Goal: Transaction & Acquisition: Purchase product/service

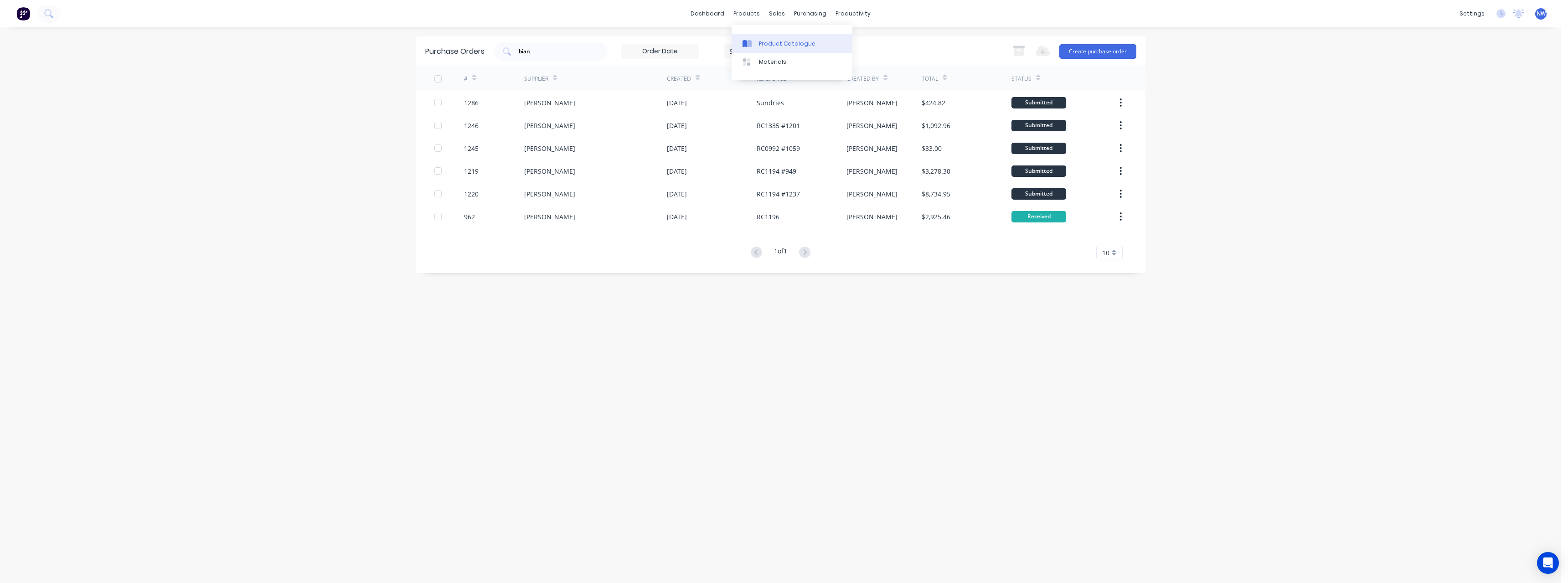
click at [772, 41] on div "Product Catalogue" at bounding box center [787, 43] width 57 height 8
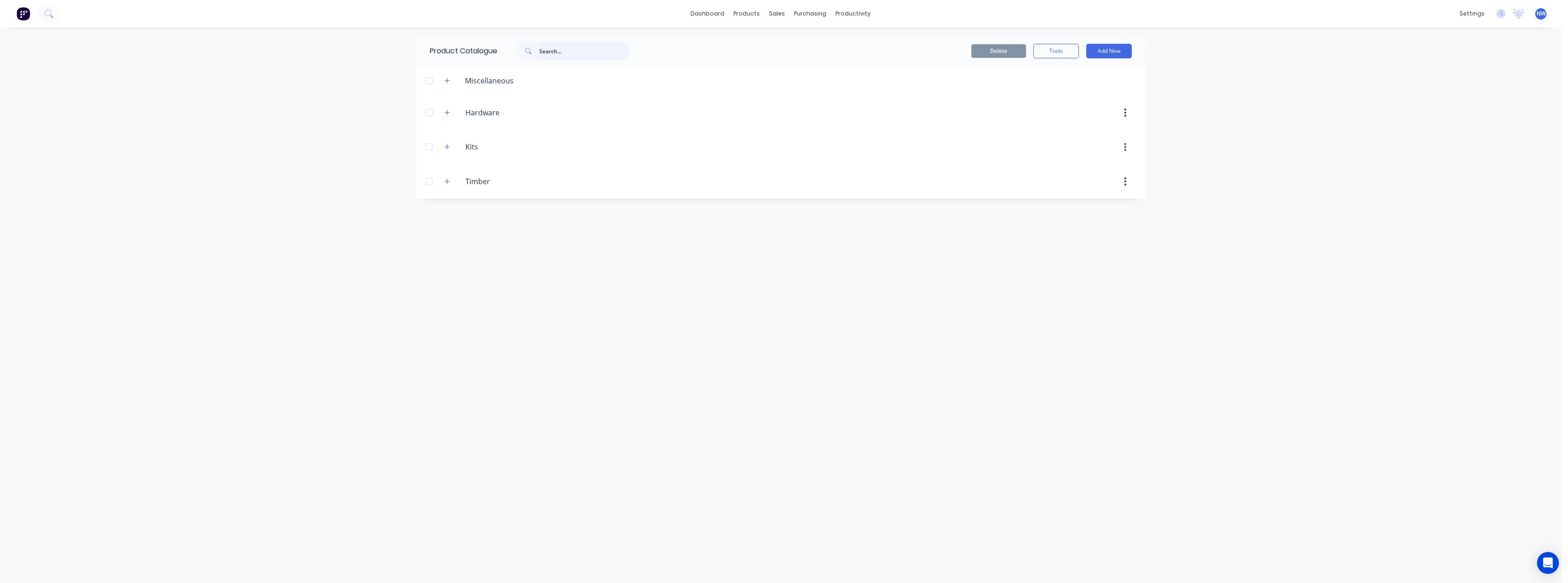
click at [572, 52] on input "text" at bounding box center [584, 51] width 90 height 18
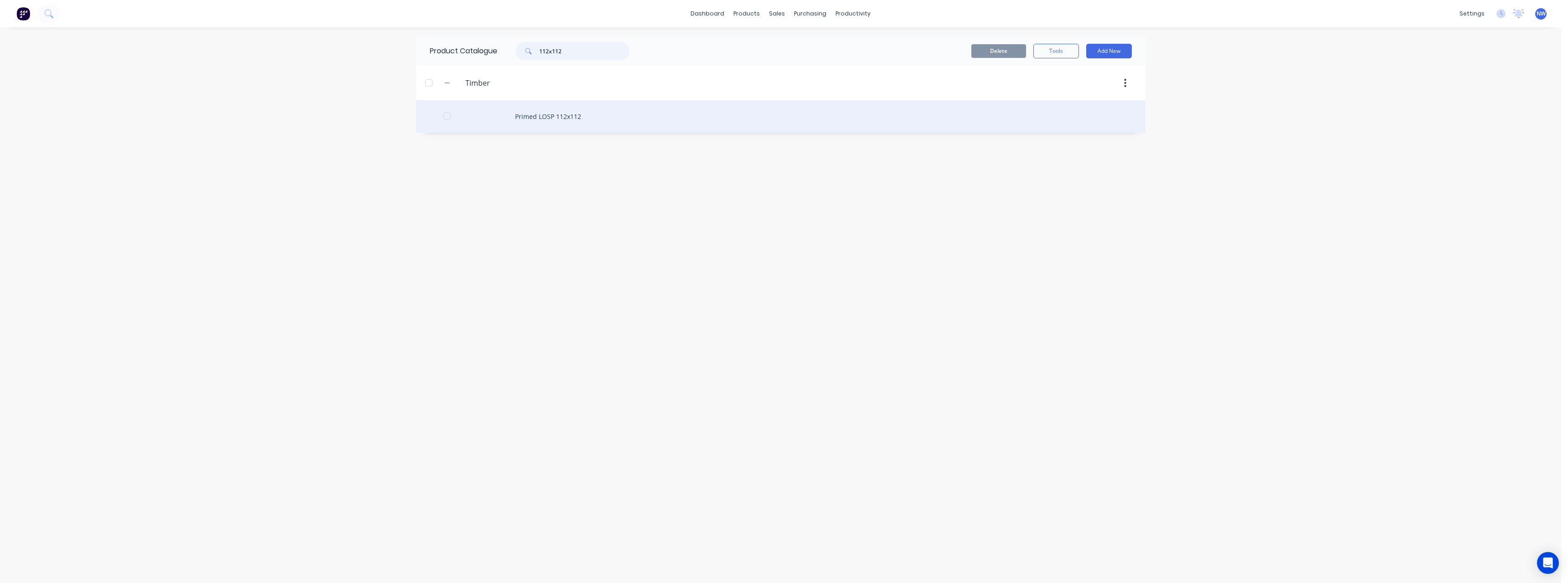
type input "112x112"
click at [558, 121] on div "Primed LOSP 112x112" at bounding box center [781, 116] width 729 height 32
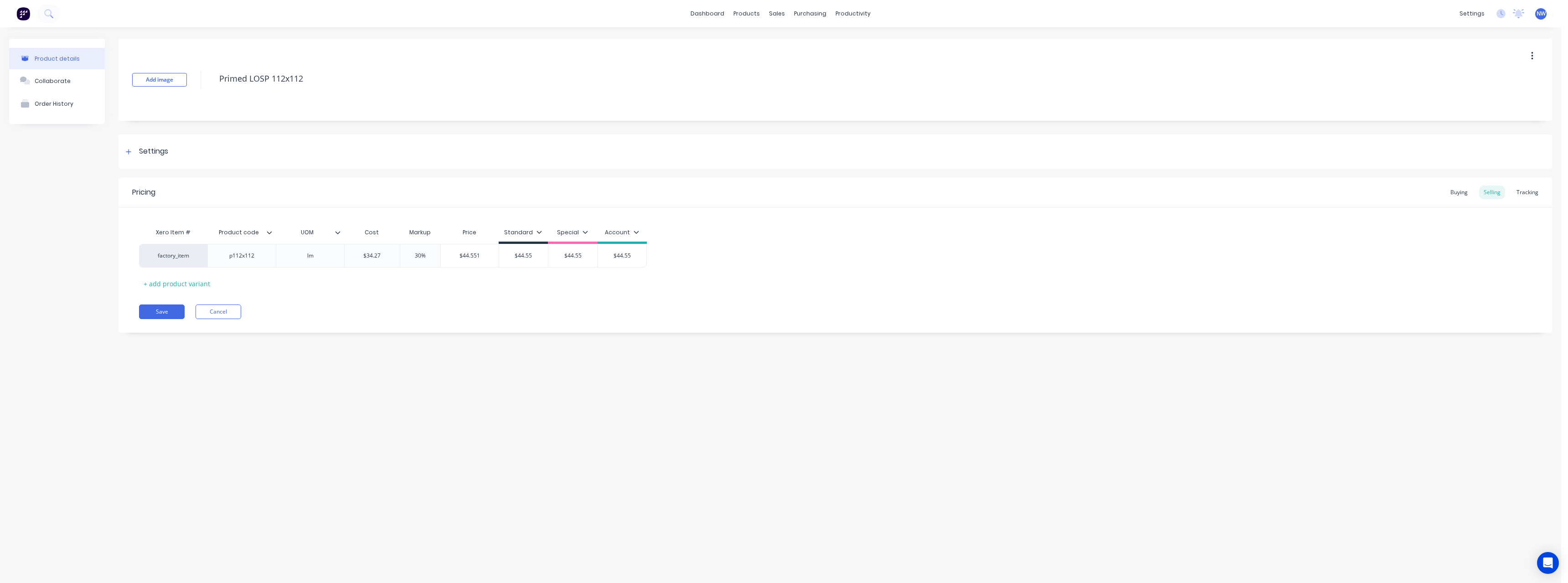
type textarea "x"
drag, startPoint x: 1468, startPoint y: 195, endPoint x: 1446, endPoint y: 200, distance: 22.6
click at [1466, 195] on div "Buying" at bounding box center [1458, 192] width 26 height 13
click at [205, 309] on button "Cancel" at bounding box center [218, 309] width 46 height 15
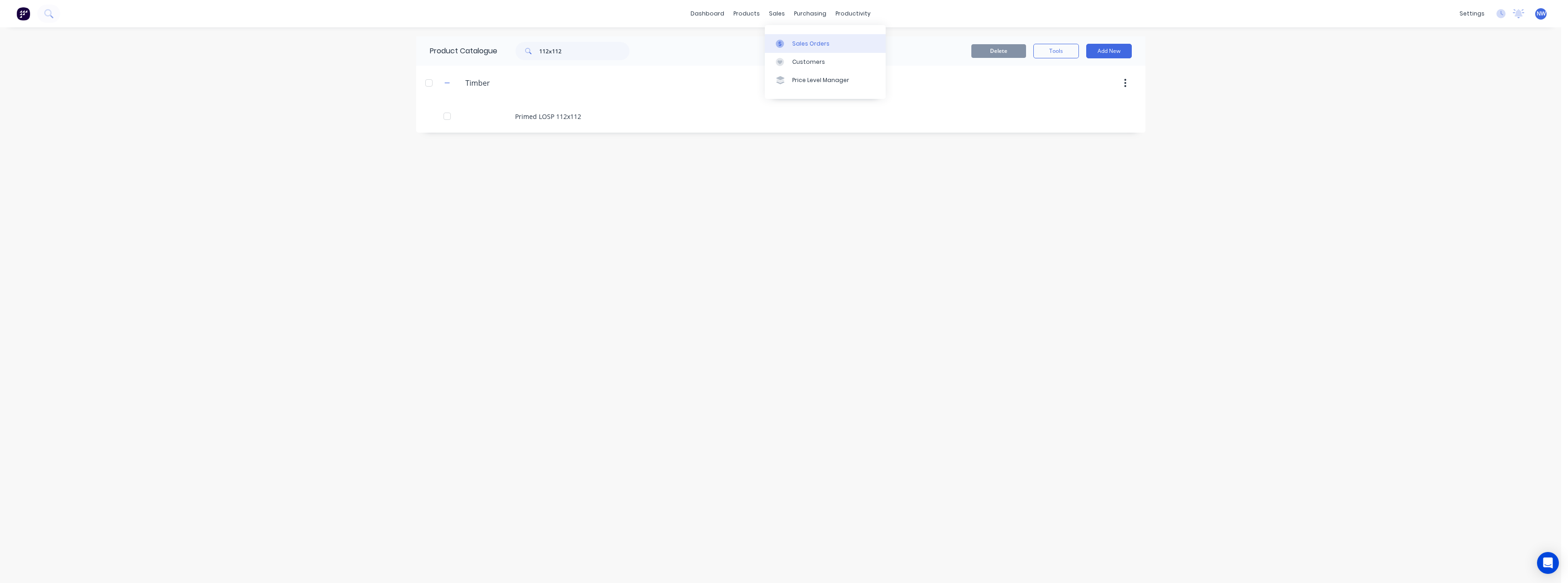
click at [796, 41] on div "Sales Orders" at bounding box center [810, 43] width 37 height 8
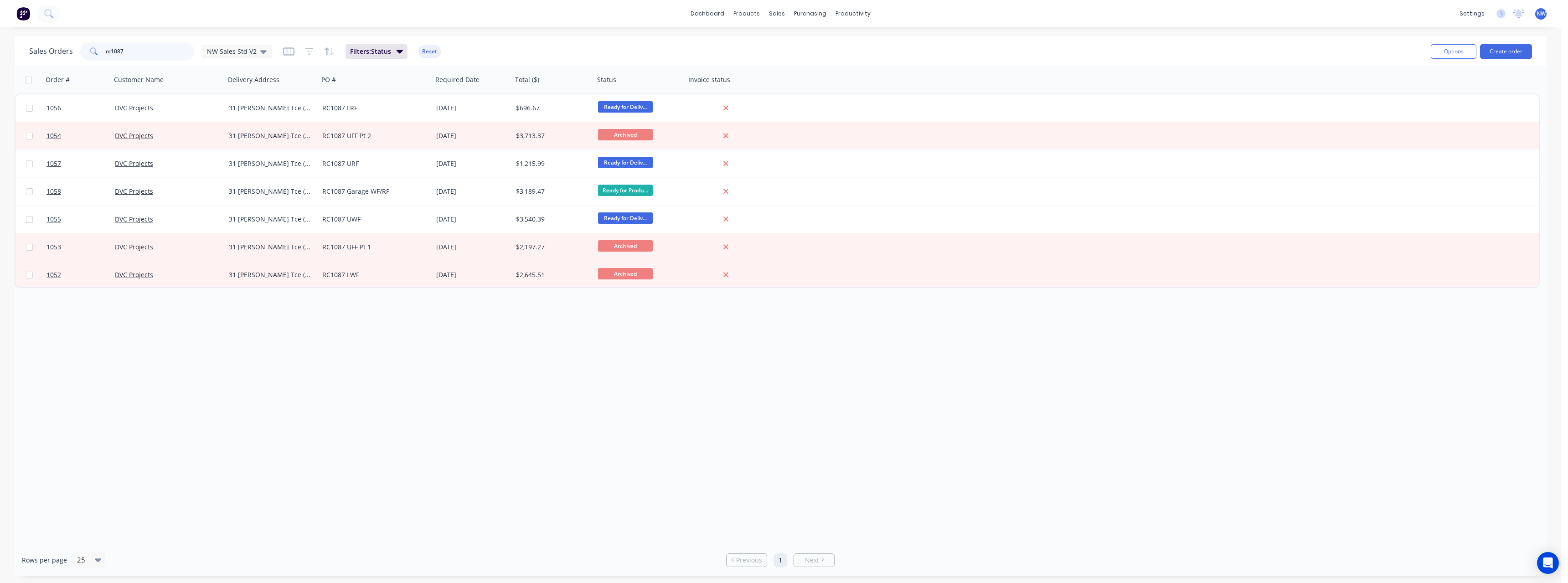
click at [137, 52] on input "rc1087" at bounding box center [150, 52] width 89 height 18
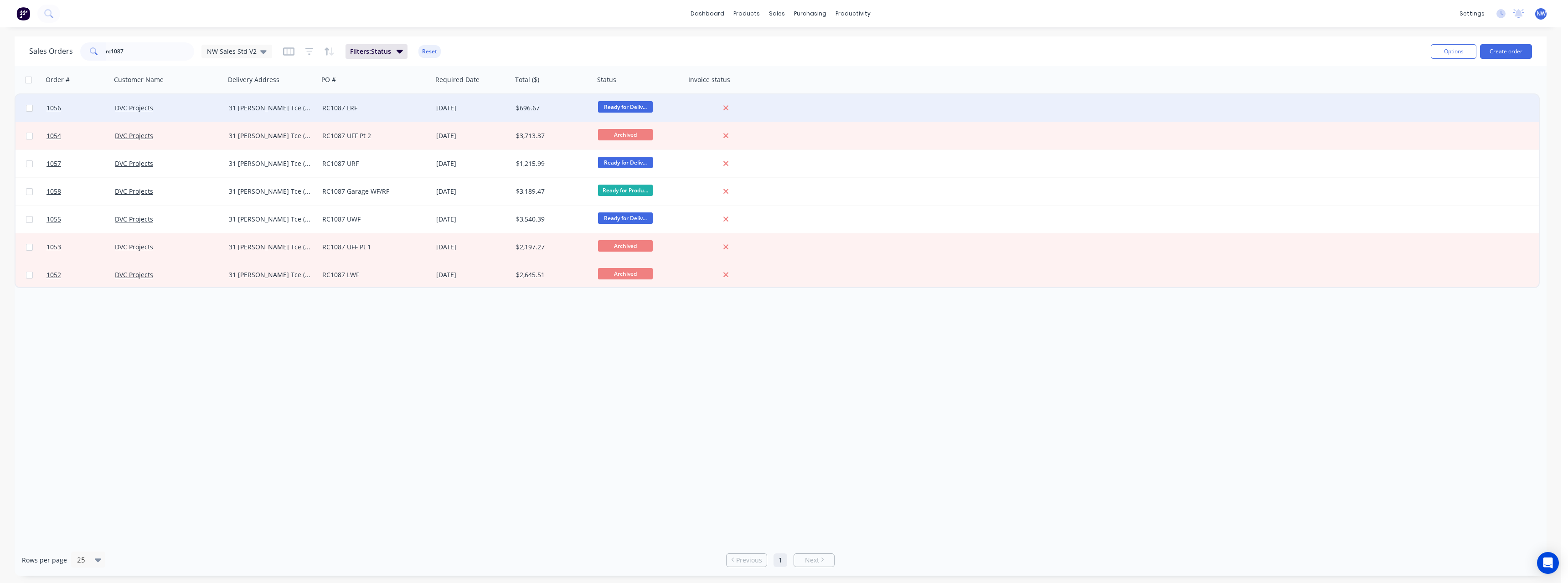
click at [261, 111] on div "31 [PERSON_NAME] Tce ([GEOGRAPHIC_DATA]" at bounding box center [270, 108] width 82 height 9
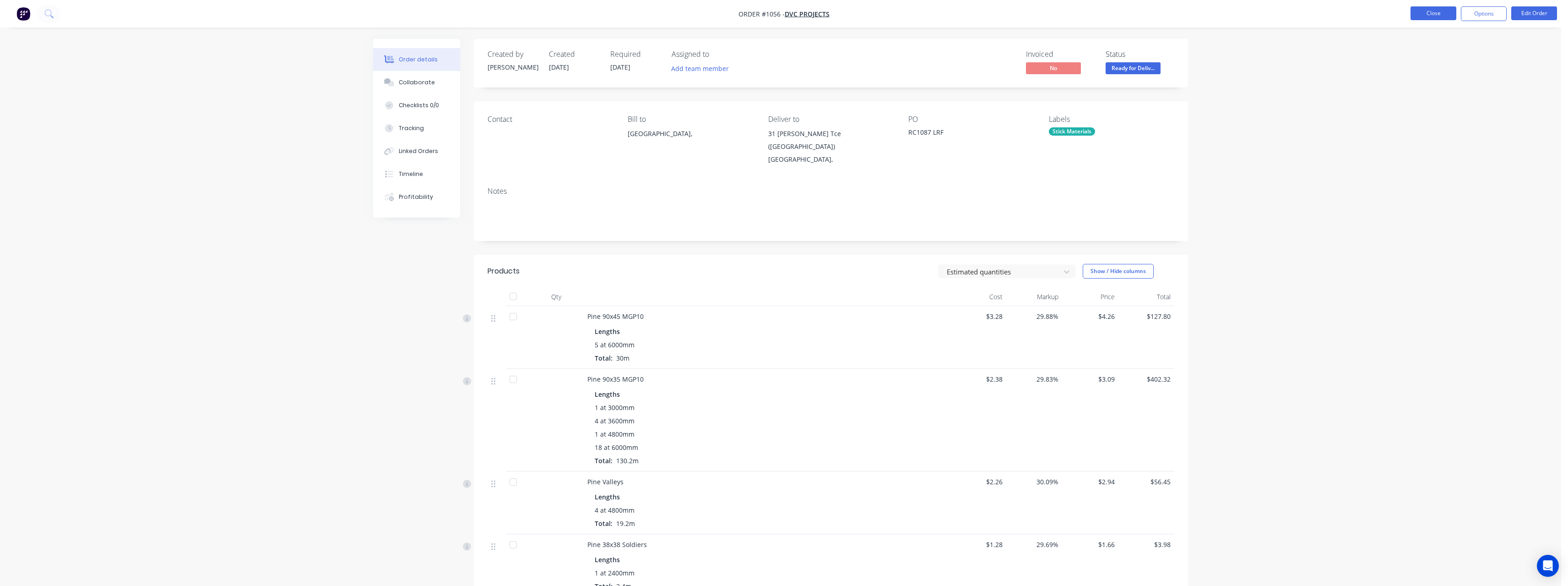
click at [1415, 19] on button "Close" at bounding box center [1433, 13] width 46 height 13
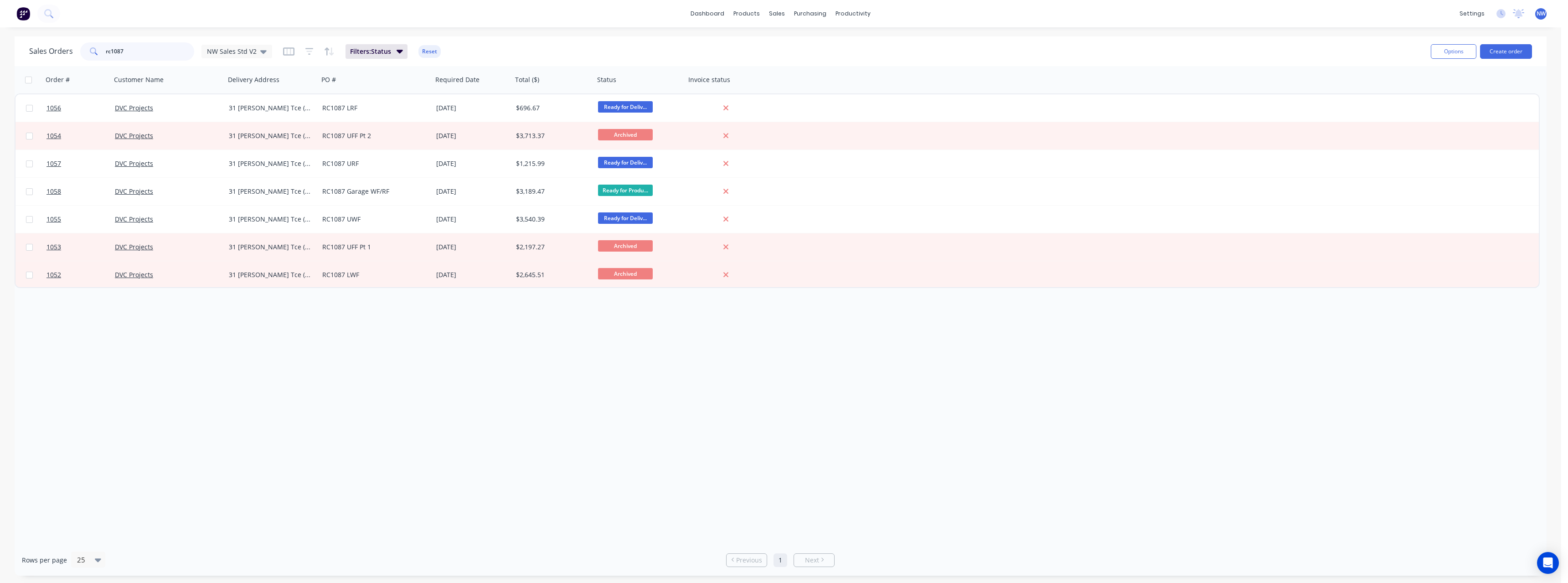
drag, startPoint x: 139, startPoint y: 47, endPoint x: 94, endPoint y: 52, distance: 45.3
click at [94, 52] on div "rc1087" at bounding box center [137, 52] width 114 height 18
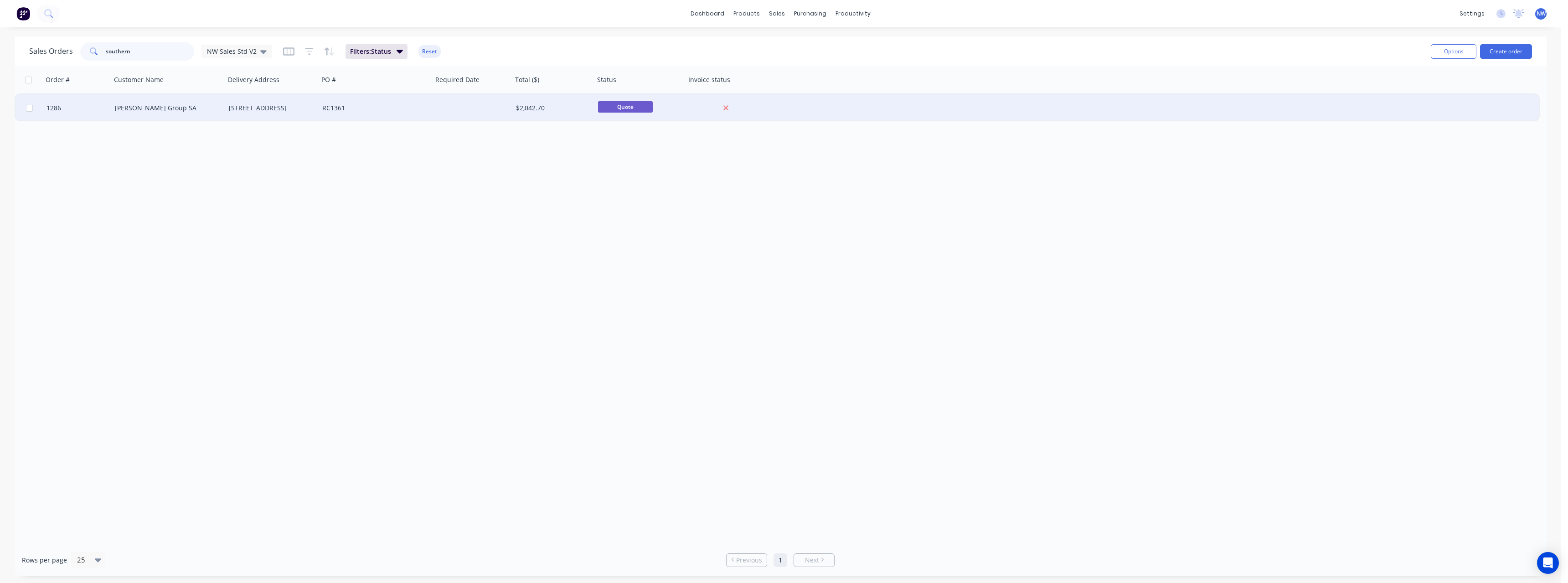
type input "southern"
click at [254, 104] on div "[STREET_ADDRESS]" at bounding box center [270, 108] width 82 height 9
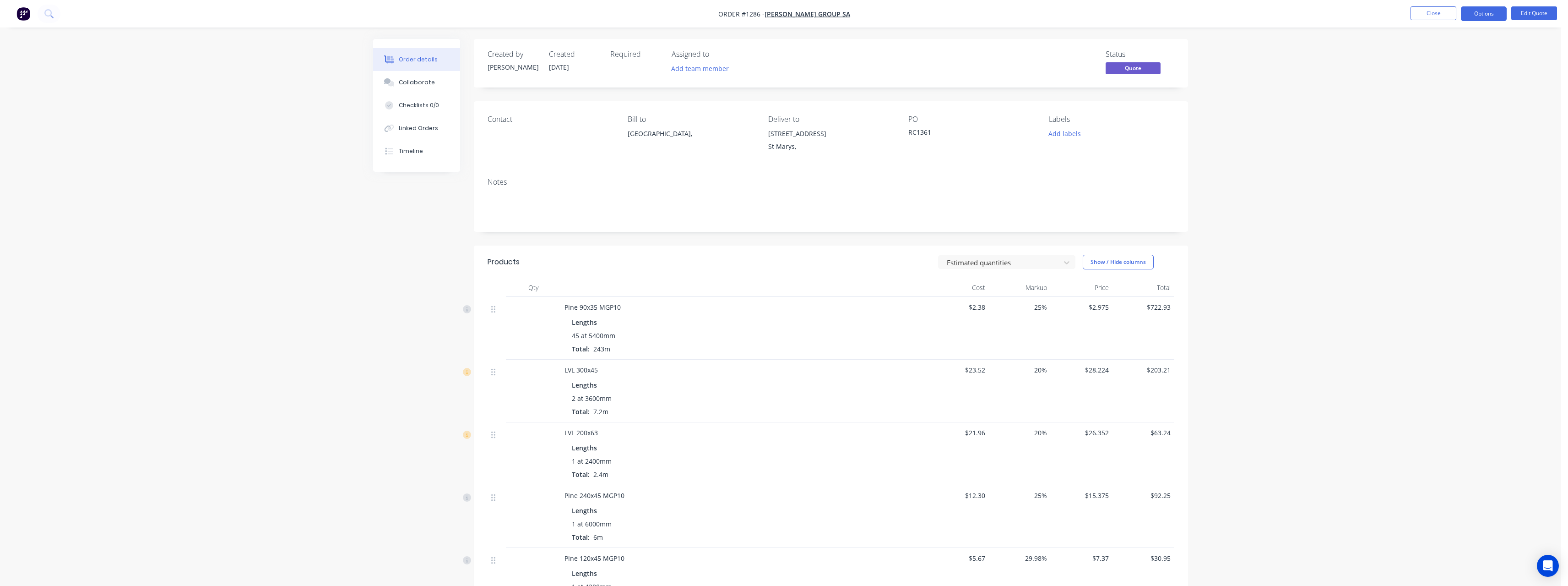
click at [1359, 274] on div "Order details Collaborate Checklists 0/0 Linked Orders Timeline Order details C…" at bounding box center [781, 464] width 1561 height 928
click at [1523, 15] on button "Edit Quote" at bounding box center [1534, 13] width 46 height 13
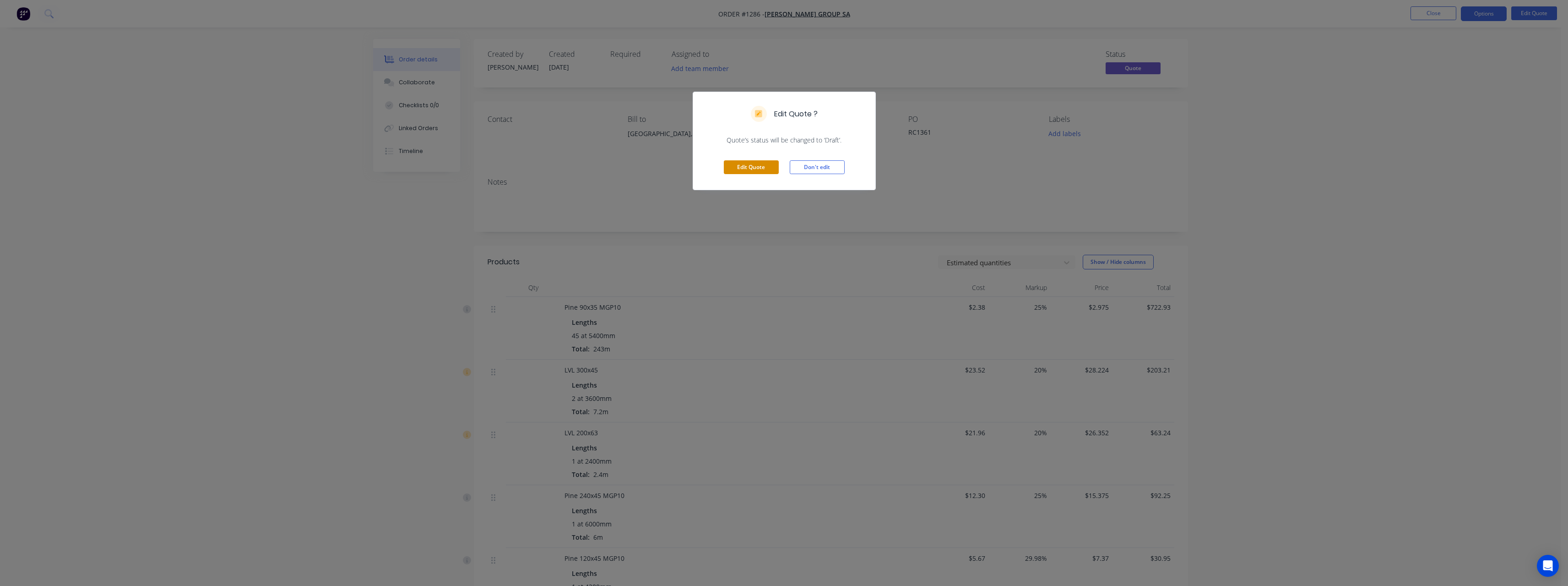
click at [764, 165] on button "Edit Quote" at bounding box center [751, 167] width 55 height 13
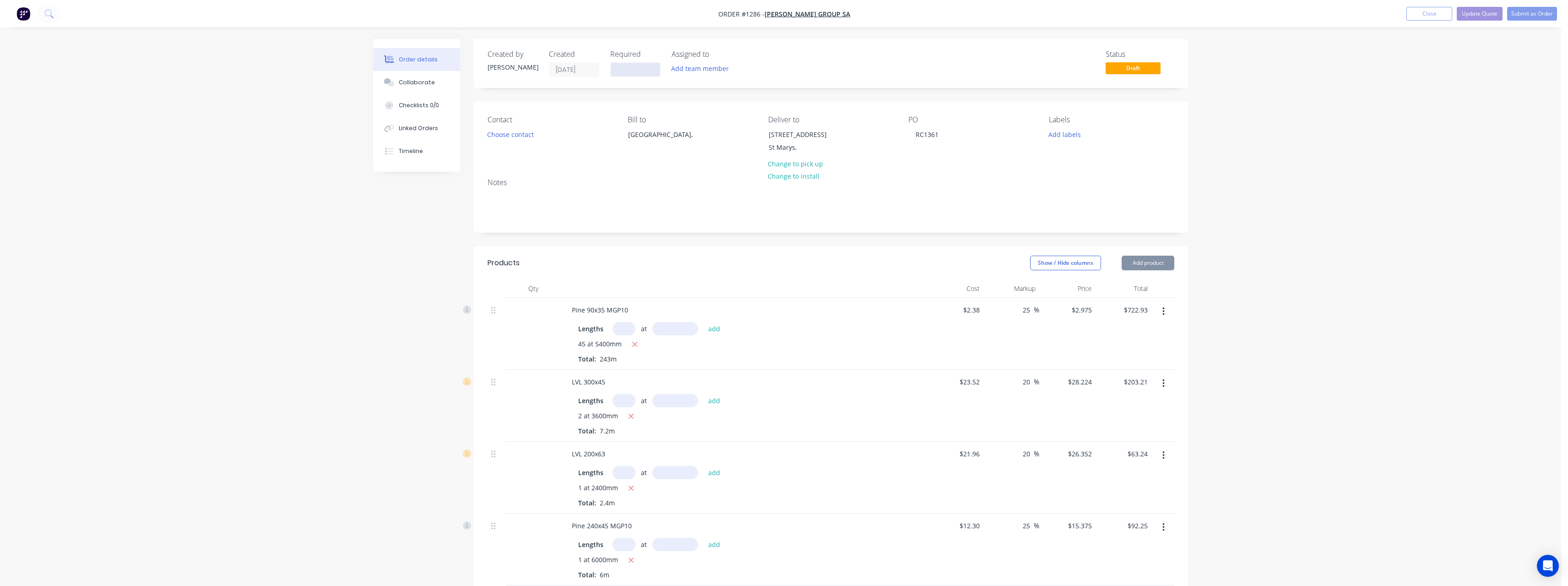
click at [642, 70] on input at bounding box center [635, 70] width 50 height 13
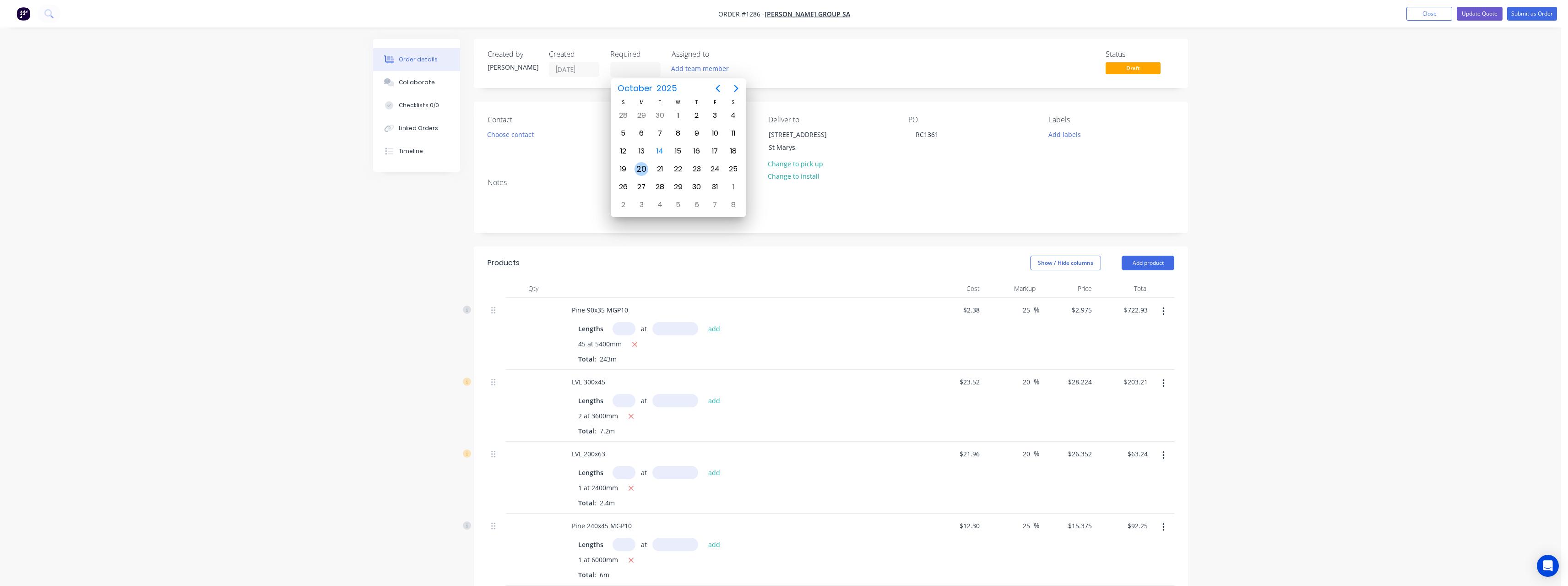
click at [646, 170] on div "20" at bounding box center [641, 169] width 13 height 13
type input "[DATE]"
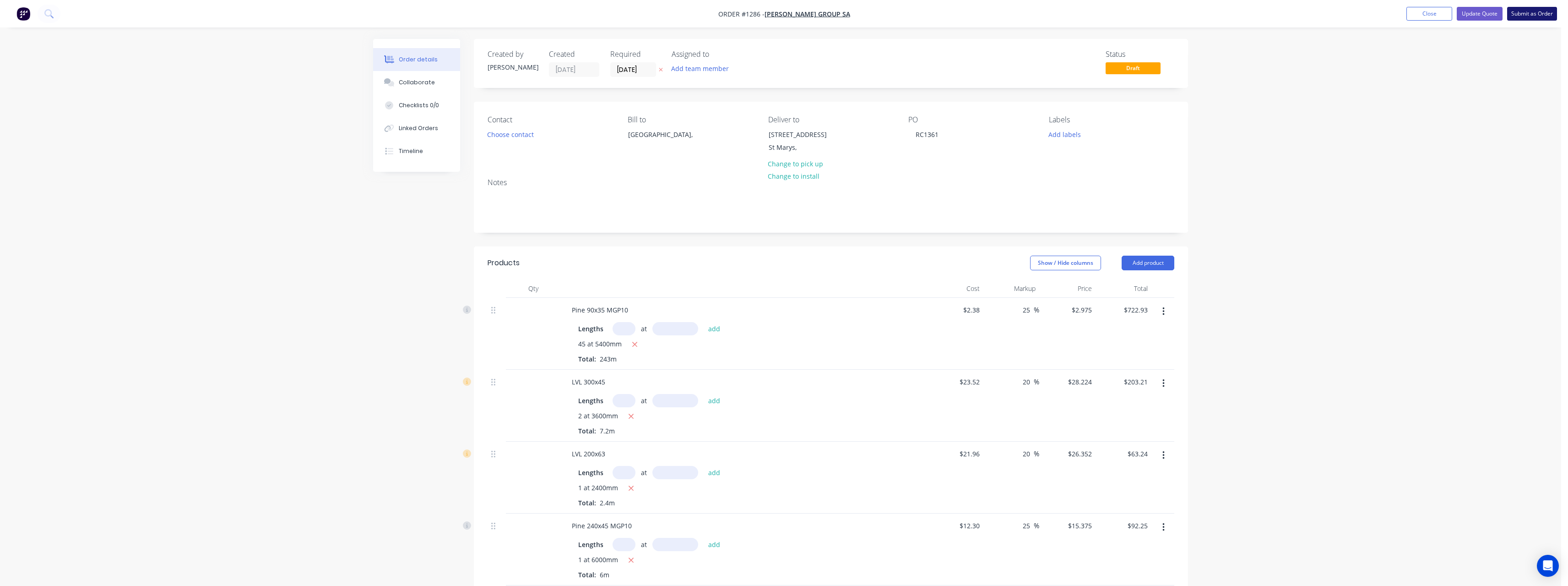
click at [1531, 17] on button "Submit as Order" at bounding box center [1532, 13] width 50 height 13
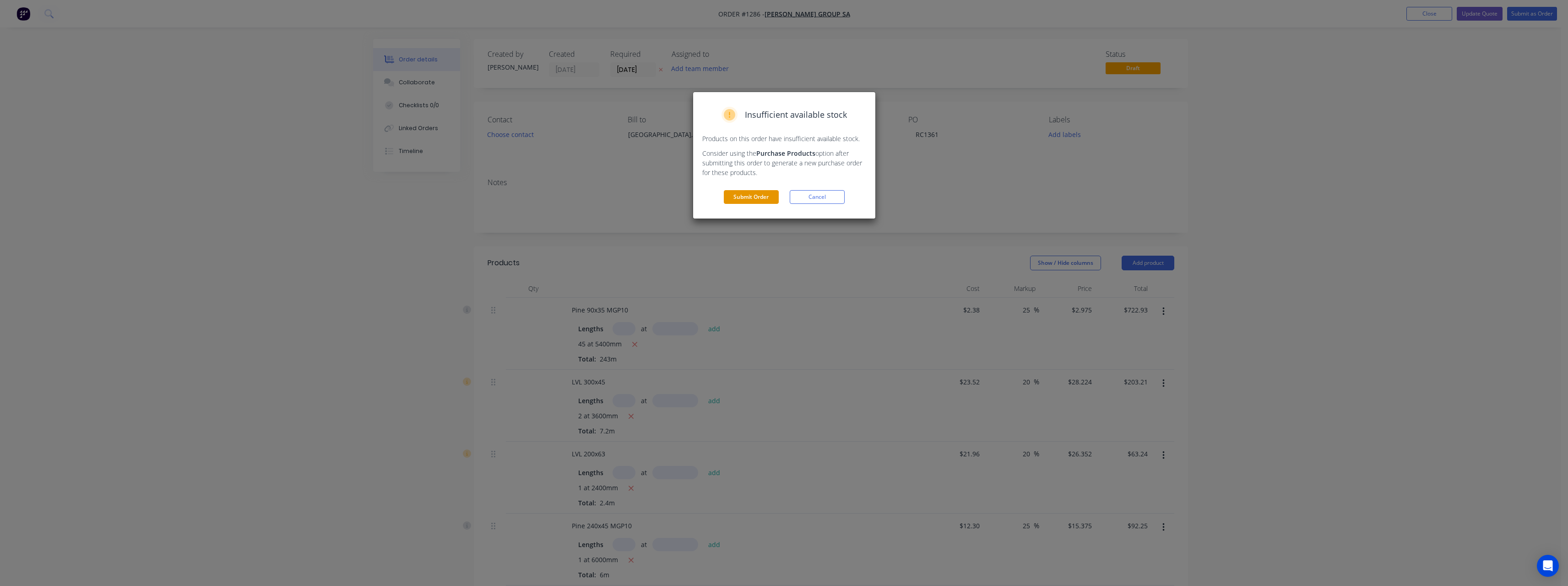
click at [762, 193] on button "Submit Order" at bounding box center [751, 197] width 55 height 13
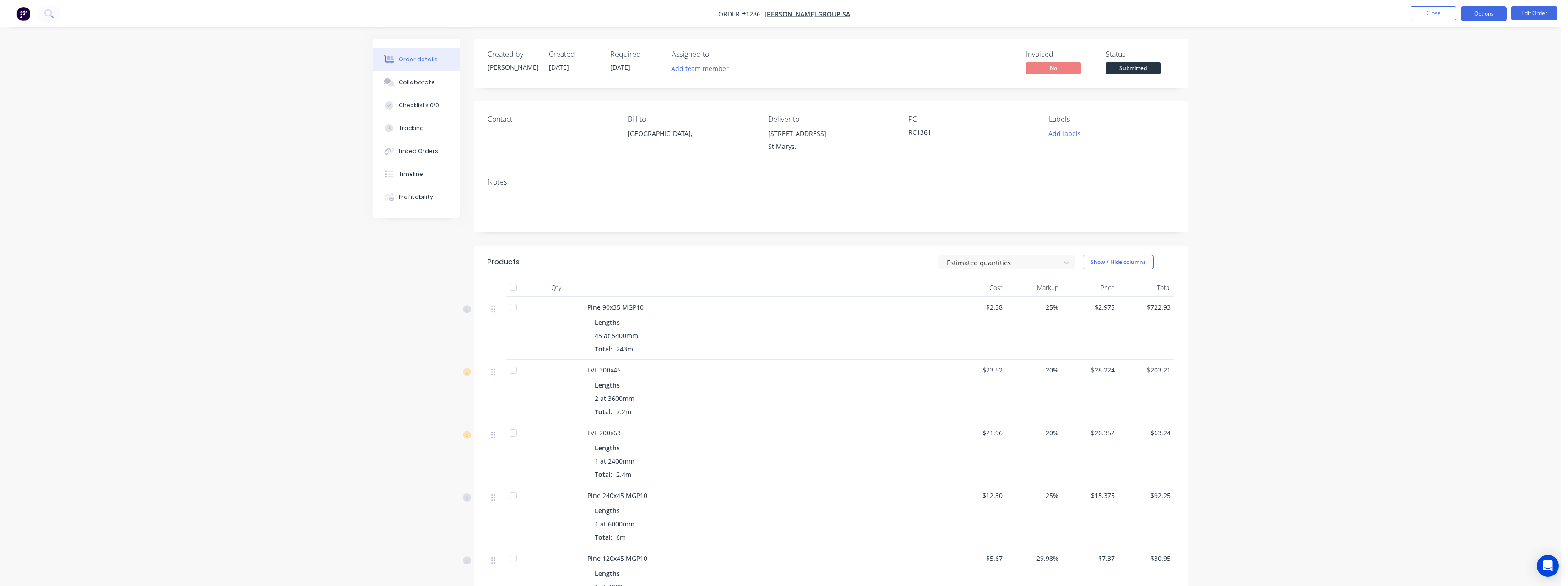
click at [1479, 17] on button "Options" at bounding box center [1484, 13] width 46 height 15
click at [1446, 112] on div "Work Order" at bounding box center [1456, 111] width 84 height 13
click at [1436, 89] on div "Without pricing" at bounding box center [1456, 92] width 84 height 13
click at [1421, 125] on div "Delivery Docket" at bounding box center [1456, 129] width 84 height 13
click at [1417, 96] on div "Without pricing" at bounding box center [1456, 92] width 84 height 13
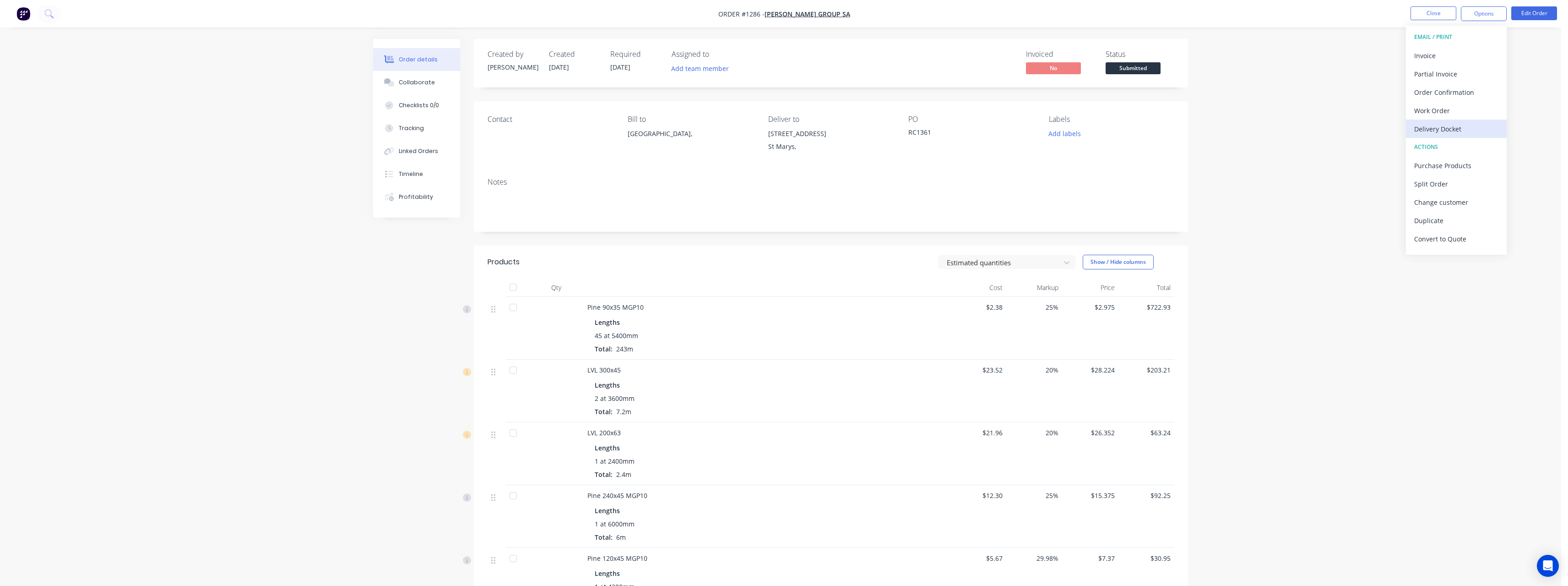
click at [1437, 125] on div "Delivery Docket" at bounding box center [1456, 129] width 84 height 13
click at [1435, 71] on div "With pricing" at bounding box center [1456, 74] width 84 height 13
click at [1438, 161] on div "Purchase Products" at bounding box center [1456, 166] width 84 height 13
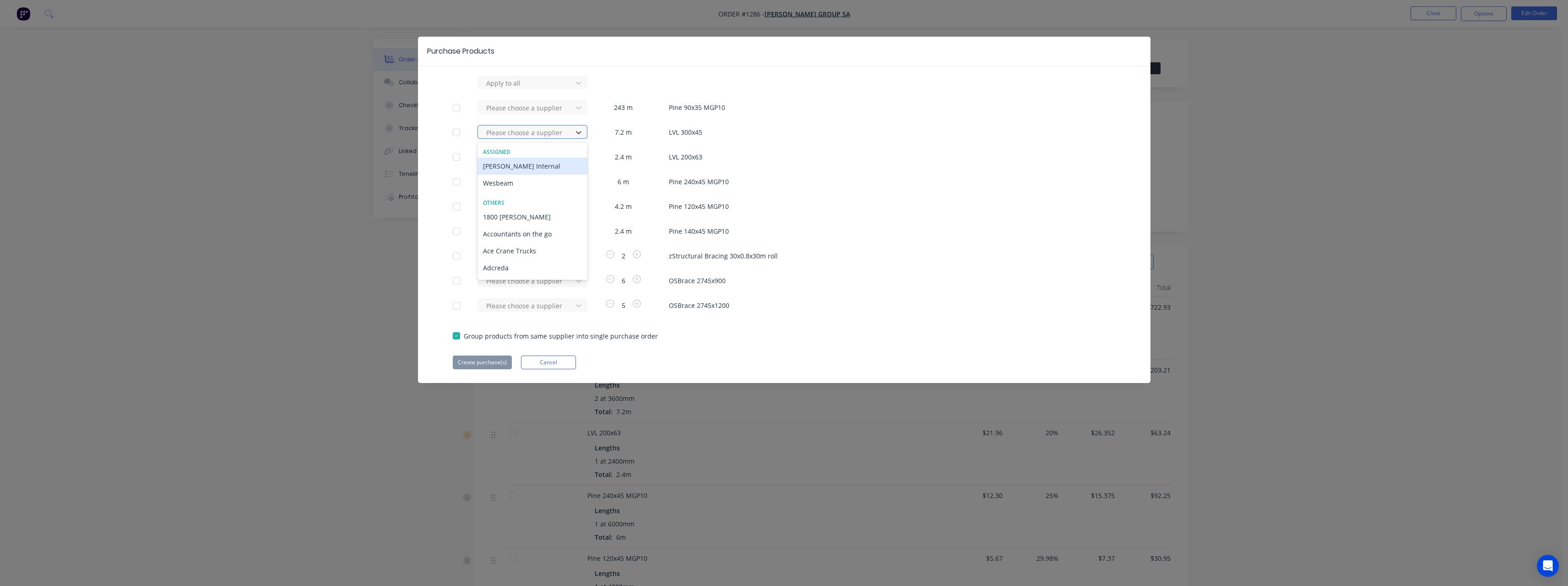
click at [544, 128] on div at bounding box center [526, 132] width 83 height 12
click at [540, 156] on div at bounding box center [526, 157] width 83 height 12
click at [512, 206] on div "Wesbeam" at bounding box center [532, 208] width 110 height 17
click at [495, 366] on button "Create purchase(s)" at bounding box center [482, 362] width 59 height 13
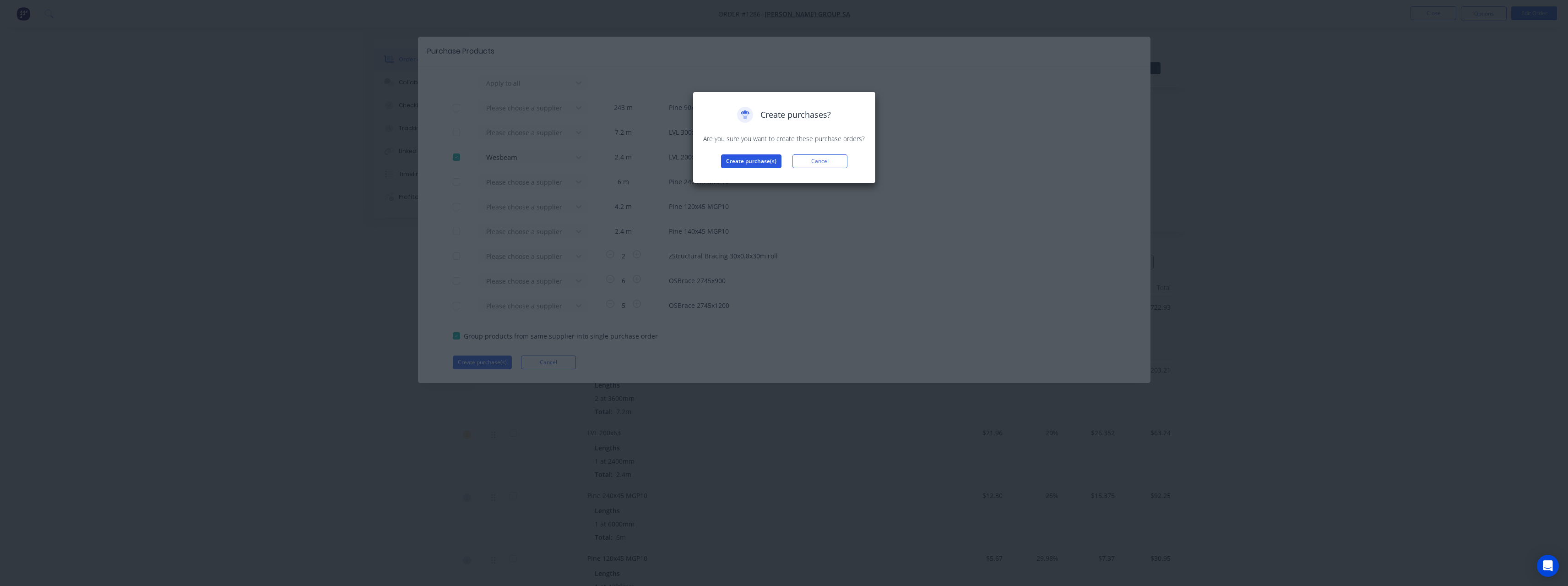
click at [729, 166] on button "Create purchase(s)" at bounding box center [751, 161] width 61 height 13
click at [743, 179] on button "View purchase(s)" at bounding box center [751, 176] width 55 height 13
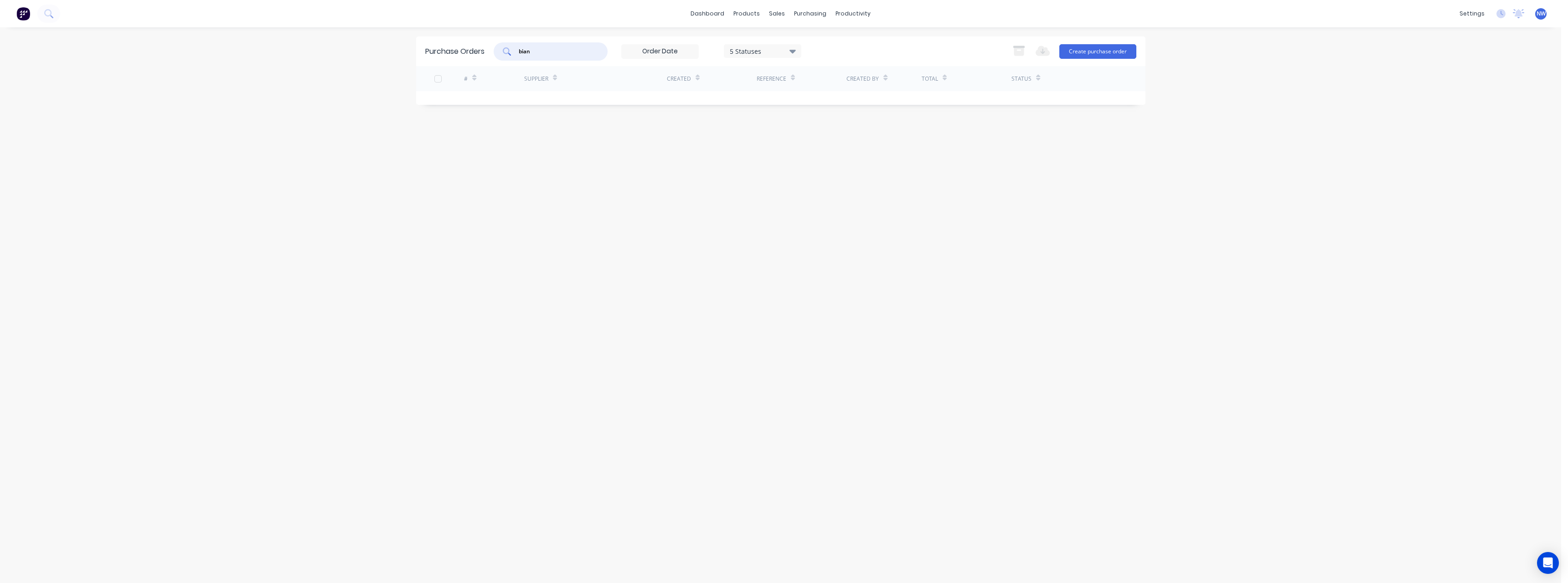
click at [500, 58] on div "bian" at bounding box center [550, 52] width 114 height 18
click at [627, 105] on div "Wesbeam" at bounding box center [595, 102] width 142 height 23
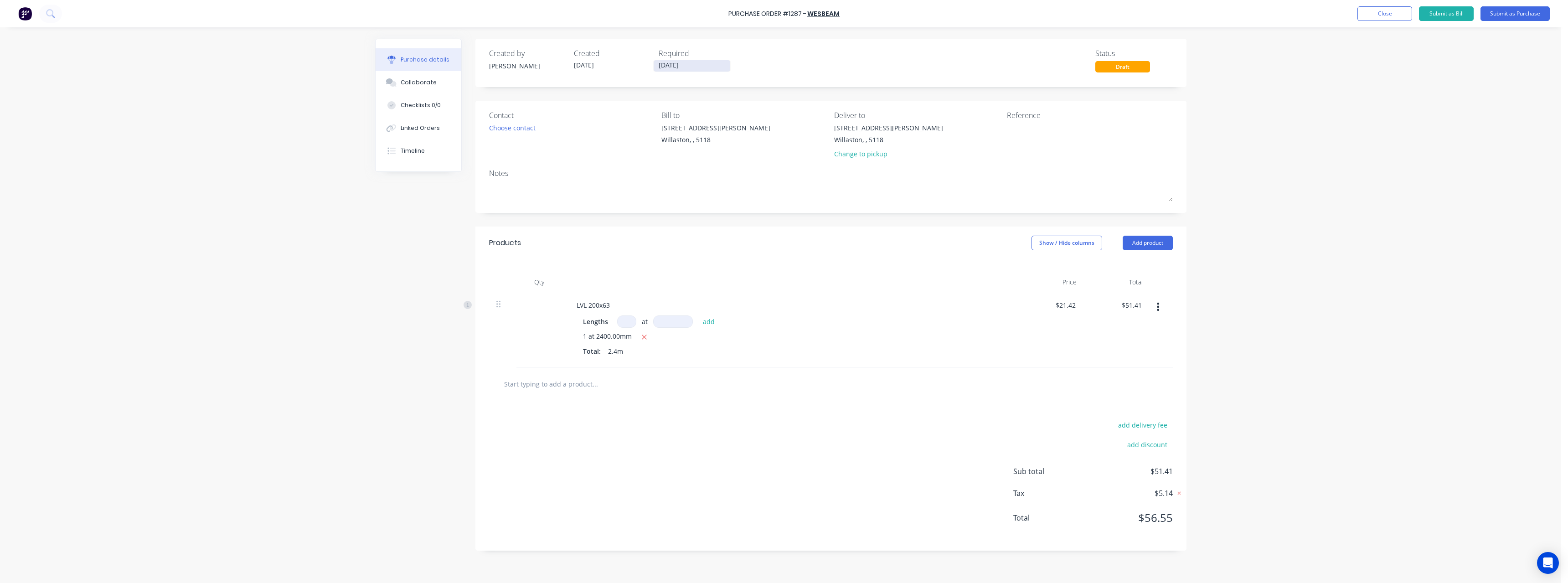
click at [709, 70] on input "[DATE]" at bounding box center [692, 66] width 77 height 12
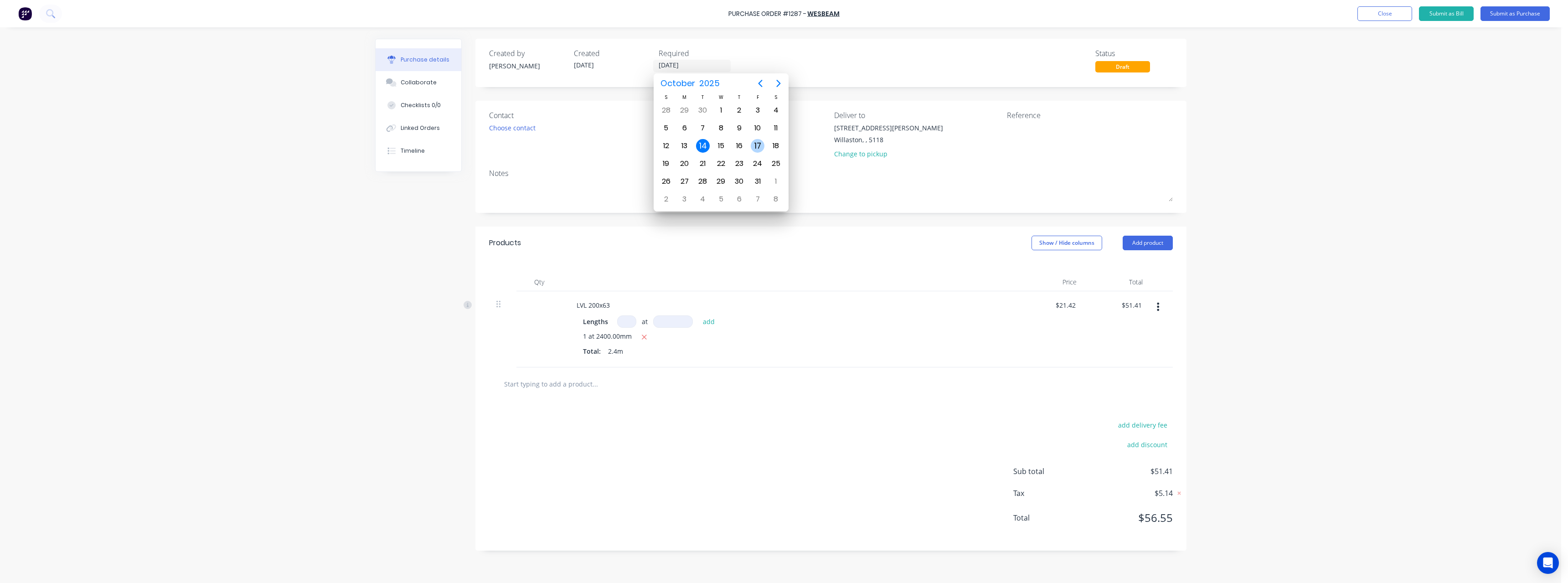
click at [758, 148] on div "17" at bounding box center [757, 145] width 13 height 13
type input "[DATE]"
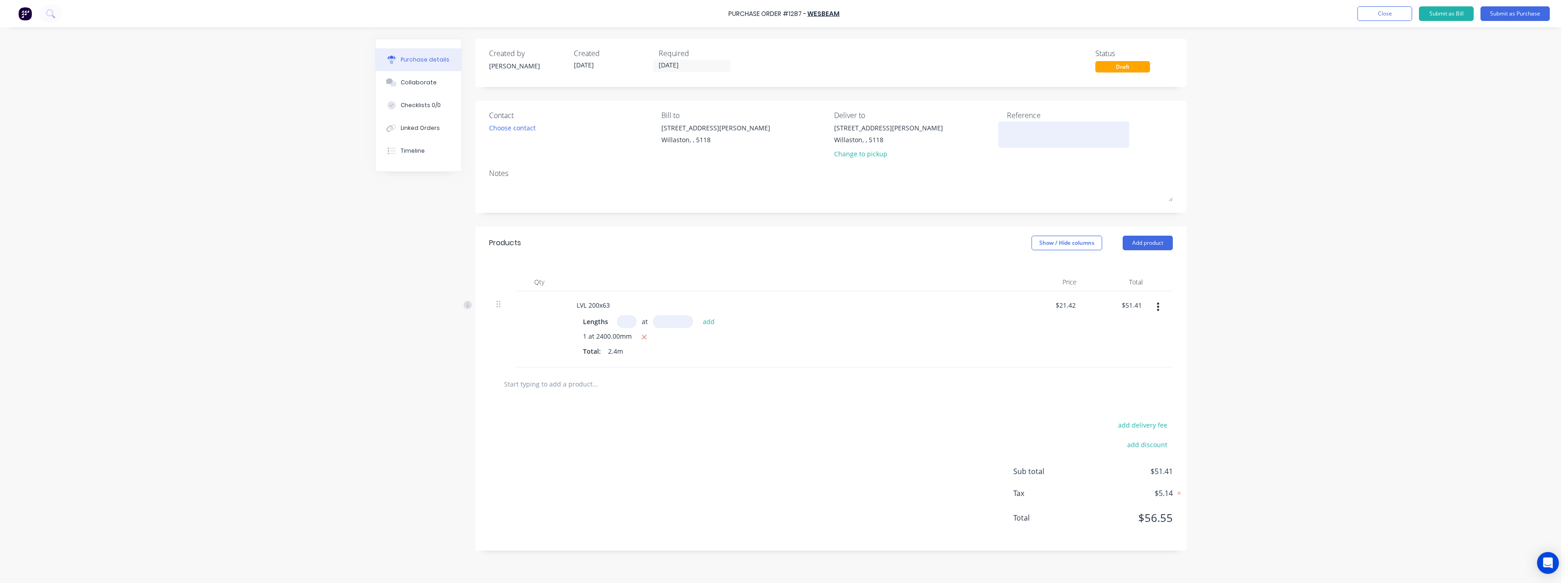
click at [1029, 128] on textarea at bounding box center [1063, 133] width 114 height 21
type textarea "RC1361 #"
type textarea "x"
type textarea "RC1361 #1"
type textarea "x"
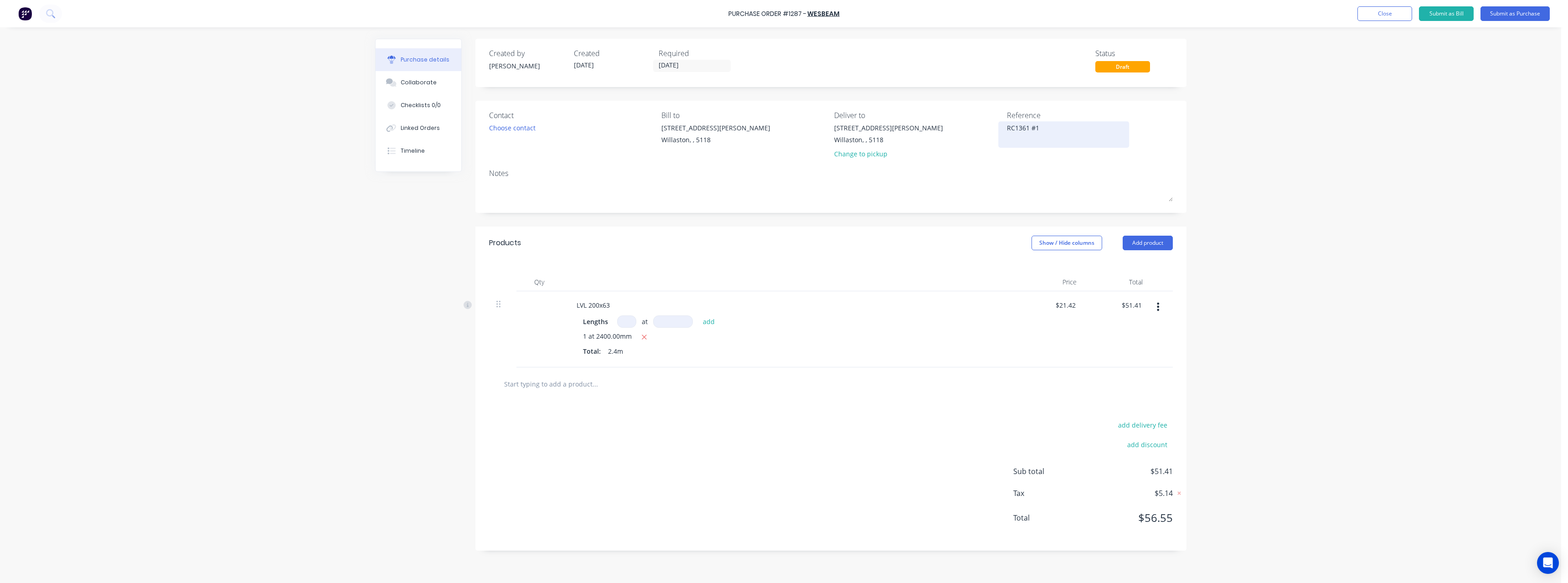
type textarea "RC1361 #12"
type textarea "x"
type textarea "RC1361 #128"
type textarea "x"
type textarea "RC1361 #1286"
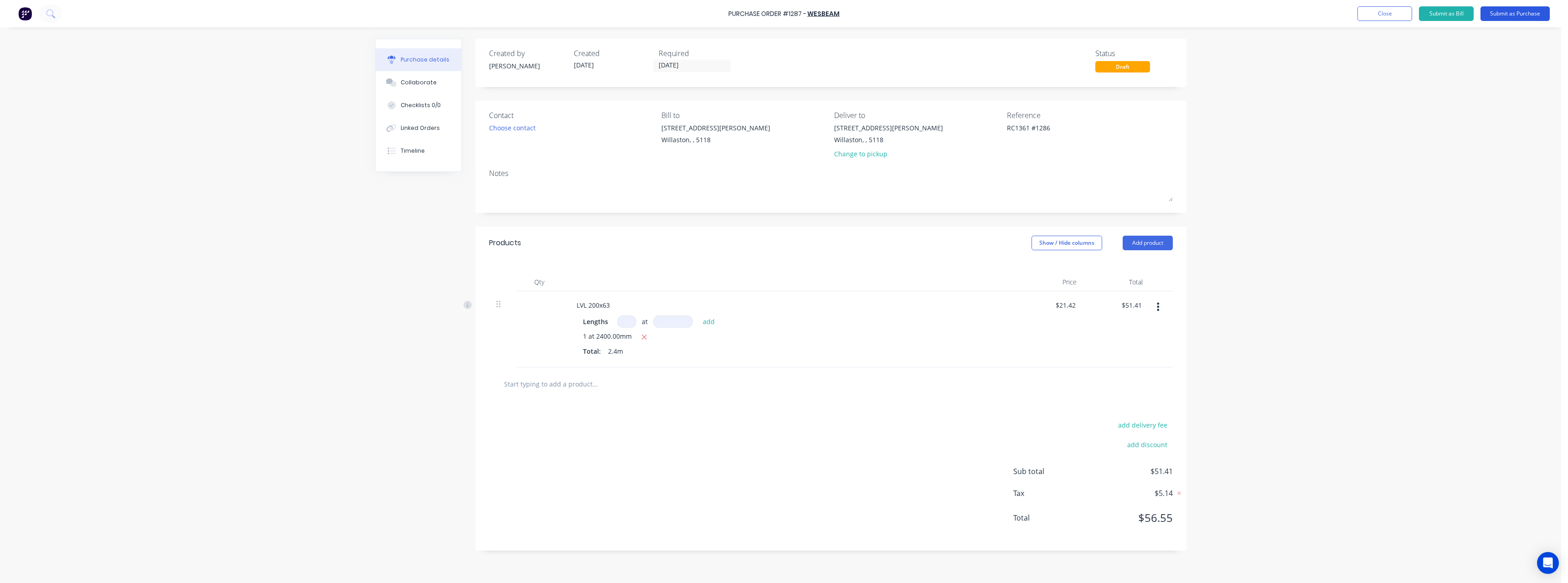
type textarea "x"
type textarea "RC1361 #1286"
click at [1528, 15] on button "Submit as Purchase" at bounding box center [1515, 13] width 69 height 15
type textarea "x"
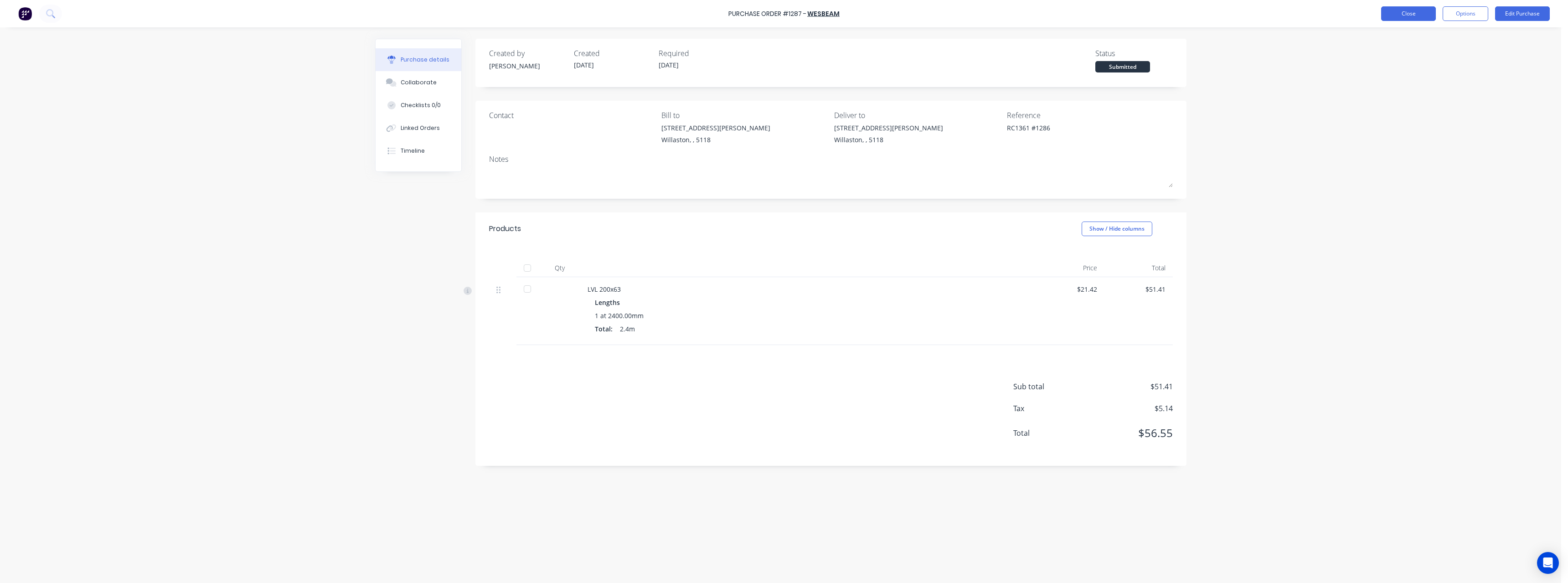
click at [1430, 15] on button "Close" at bounding box center [1409, 13] width 55 height 15
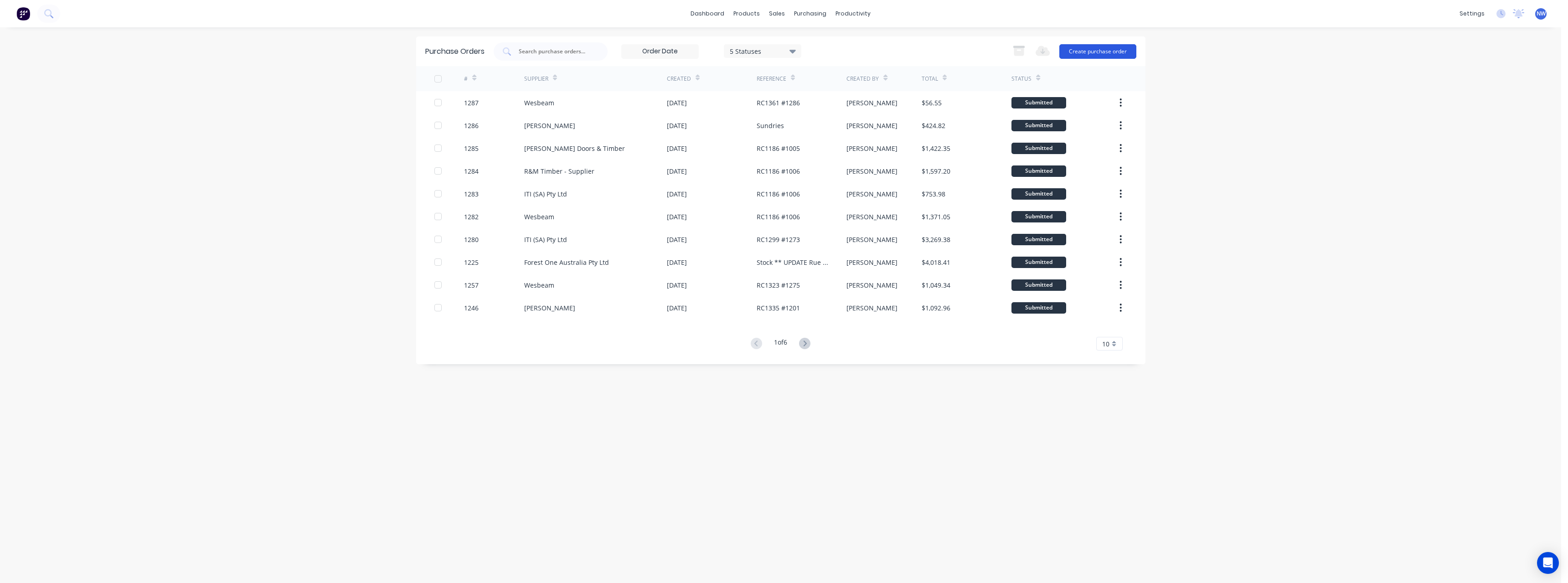
click at [1083, 53] on button "Create purchase order" at bounding box center [1097, 52] width 77 height 15
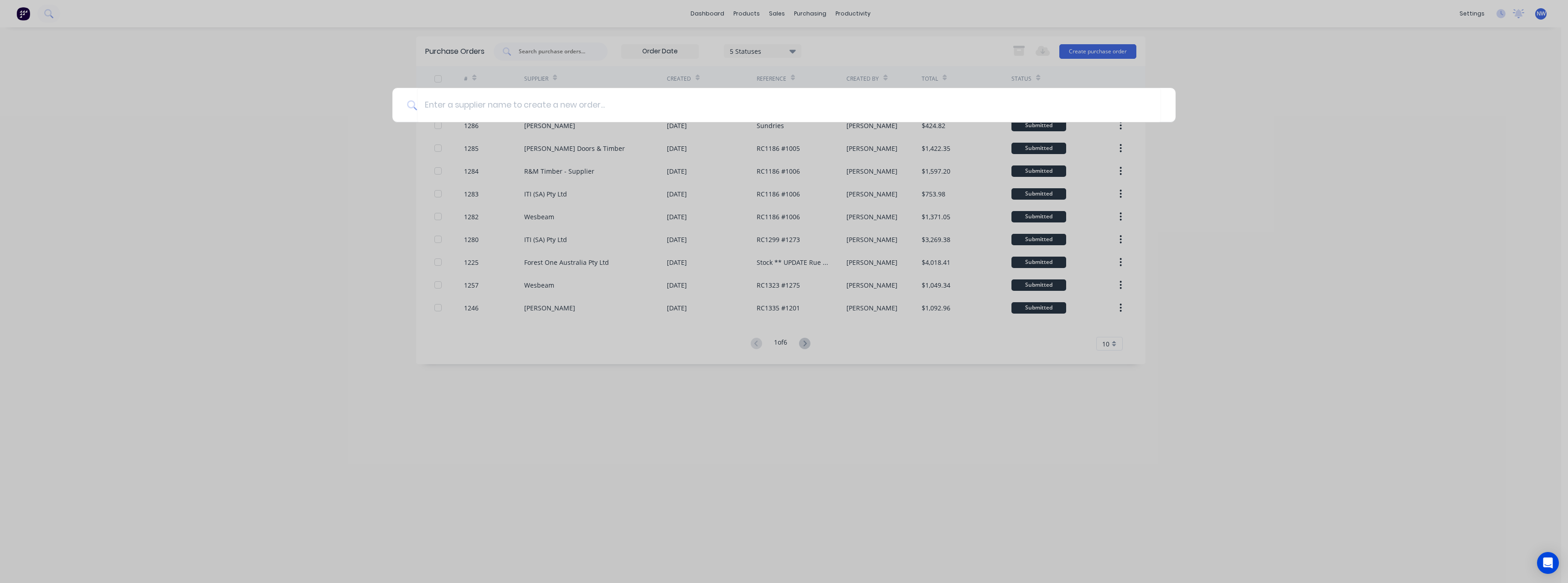
click at [1257, 141] on div at bounding box center [784, 292] width 1568 height 583
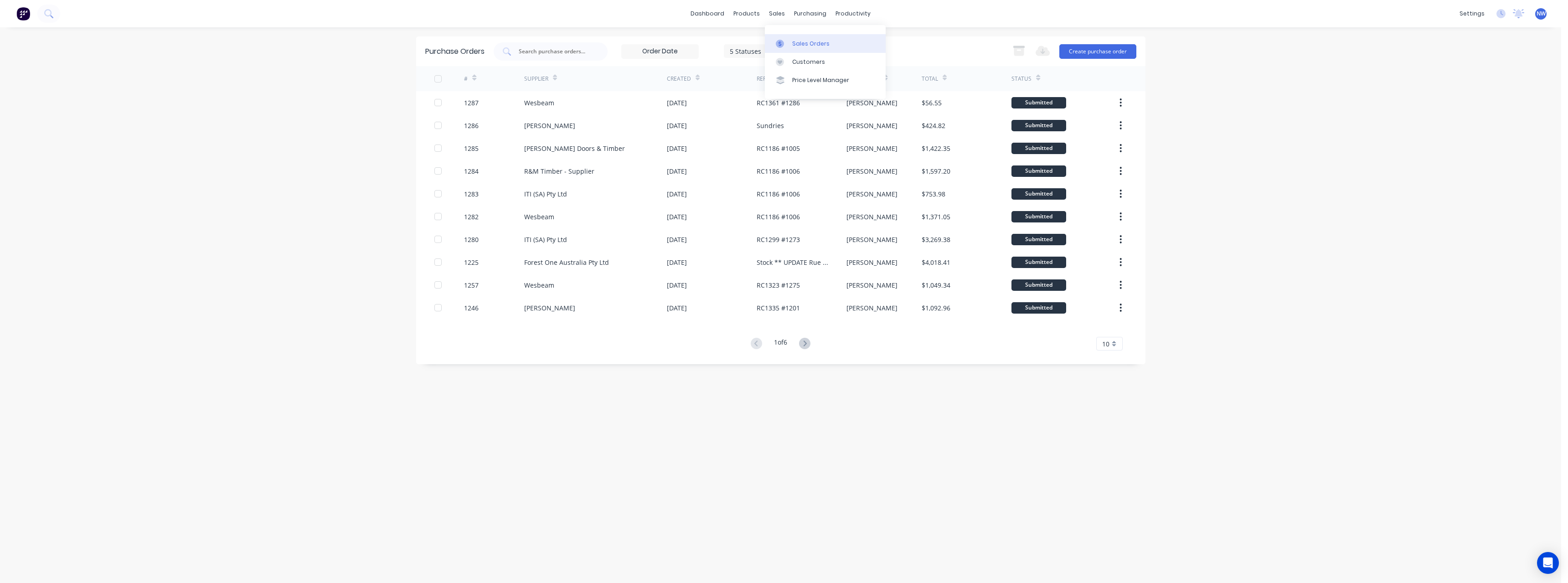
click at [804, 50] on link "Sales Orders" at bounding box center [825, 43] width 121 height 18
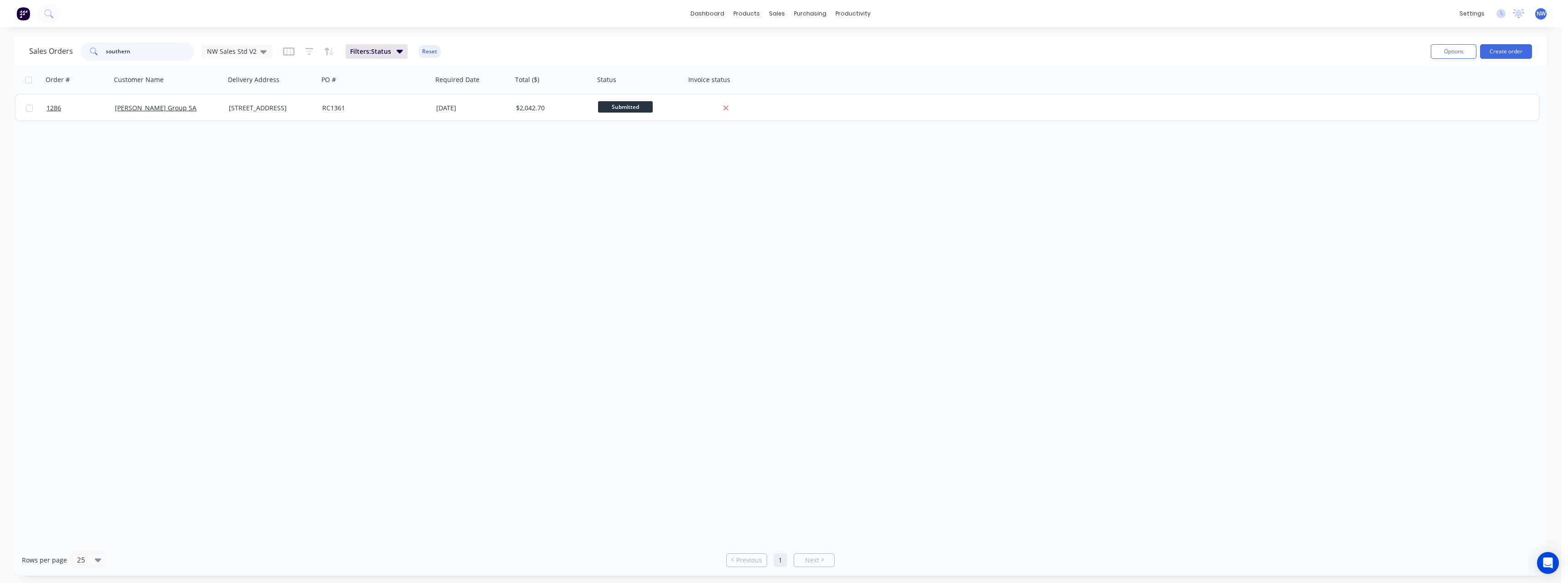
drag, startPoint x: 133, startPoint y: 52, endPoint x: 87, endPoint y: 55, distance: 46.1
click at [87, 55] on div "southern" at bounding box center [137, 52] width 114 height 18
click at [236, 148] on div "Order # Customer Name Delivery Address PO # Required Date Total ($) Status Invo…" at bounding box center [780, 305] width 1532 height 478
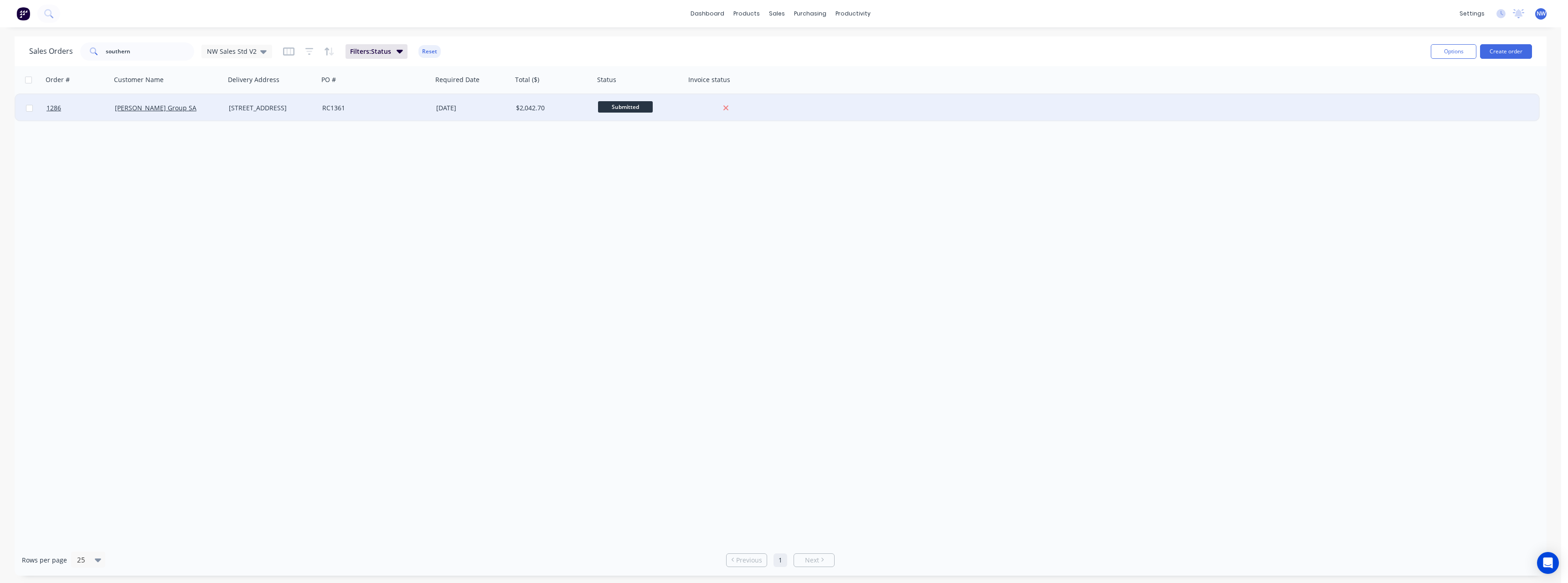
click at [624, 111] on span "Submitted" at bounding box center [625, 106] width 55 height 12
click at [642, 186] on span "Ready for Production" at bounding box center [634, 187] width 65 height 9
click at [391, 197] on div "Order # Customer Name Delivery Address PO # Required Date Total ($) Status Invo…" at bounding box center [780, 305] width 1532 height 478
drag, startPoint x: 153, startPoint y: 51, endPoint x: 86, endPoint y: 55, distance: 67.1
click at [86, 55] on div "southern" at bounding box center [137, 52] width 114 height 18
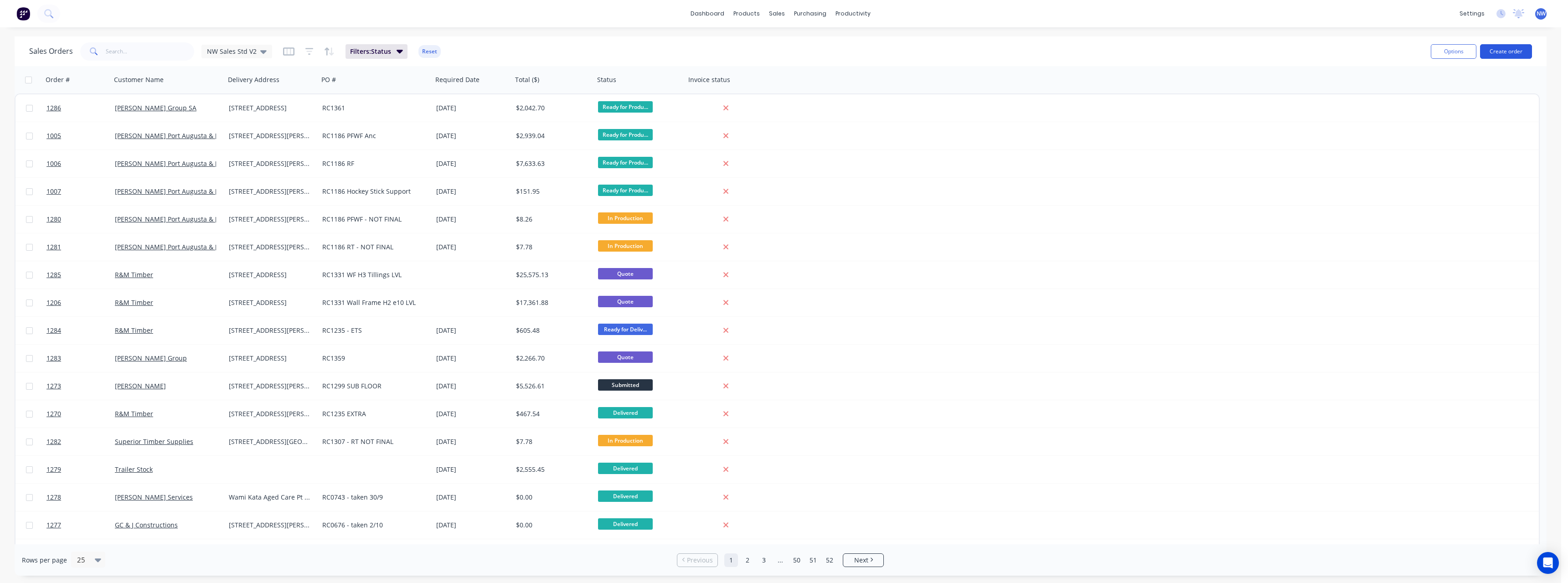
click at [1490, 55] on button "Create order" at bounding box center [1505, 52] width 52 height 15
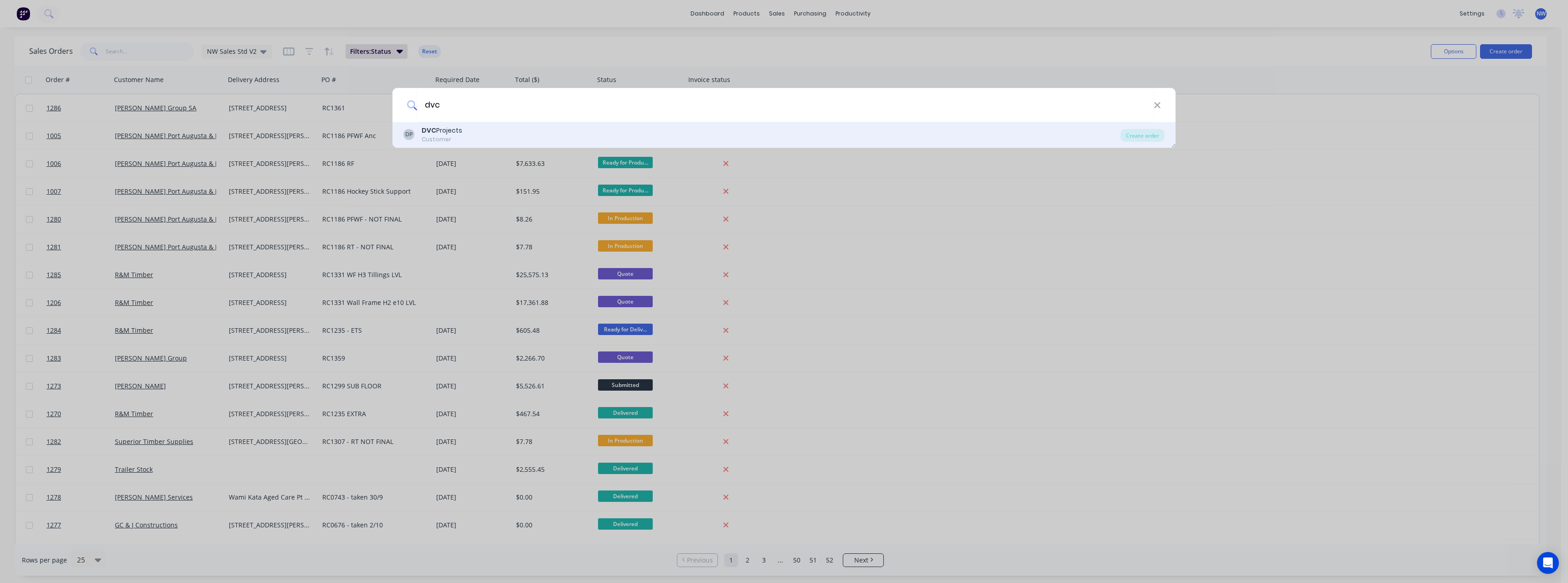
type input "dvc"
click at [569, 138] on div "DP DVC Projects Customer" at bounding box center [762, 134] width 717 height 18
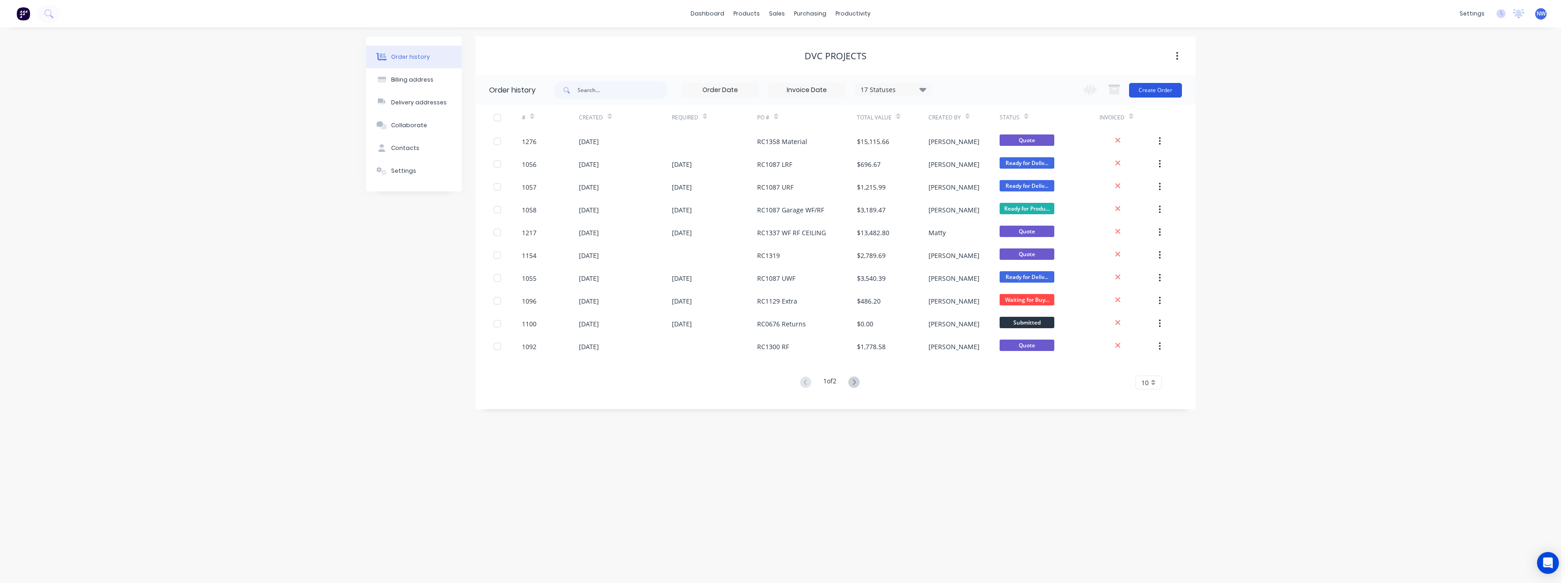
click at [1159, 94] on button "Create Order" at bounding box center [1155, 90] width 53 height 15
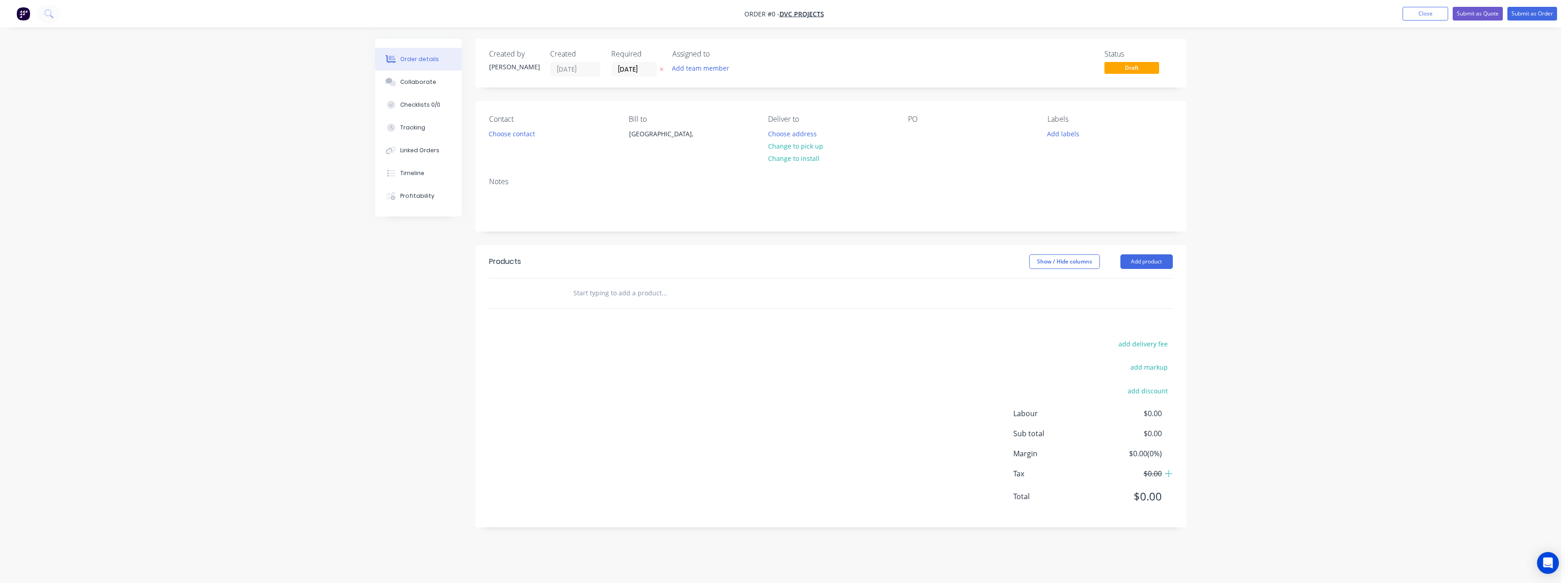
click at [665, 70] on button "button" at bounding box center [662, 69] width 10 height 10
click at [649, 68] on input at bounding box center [636, 69] width 49 height 13
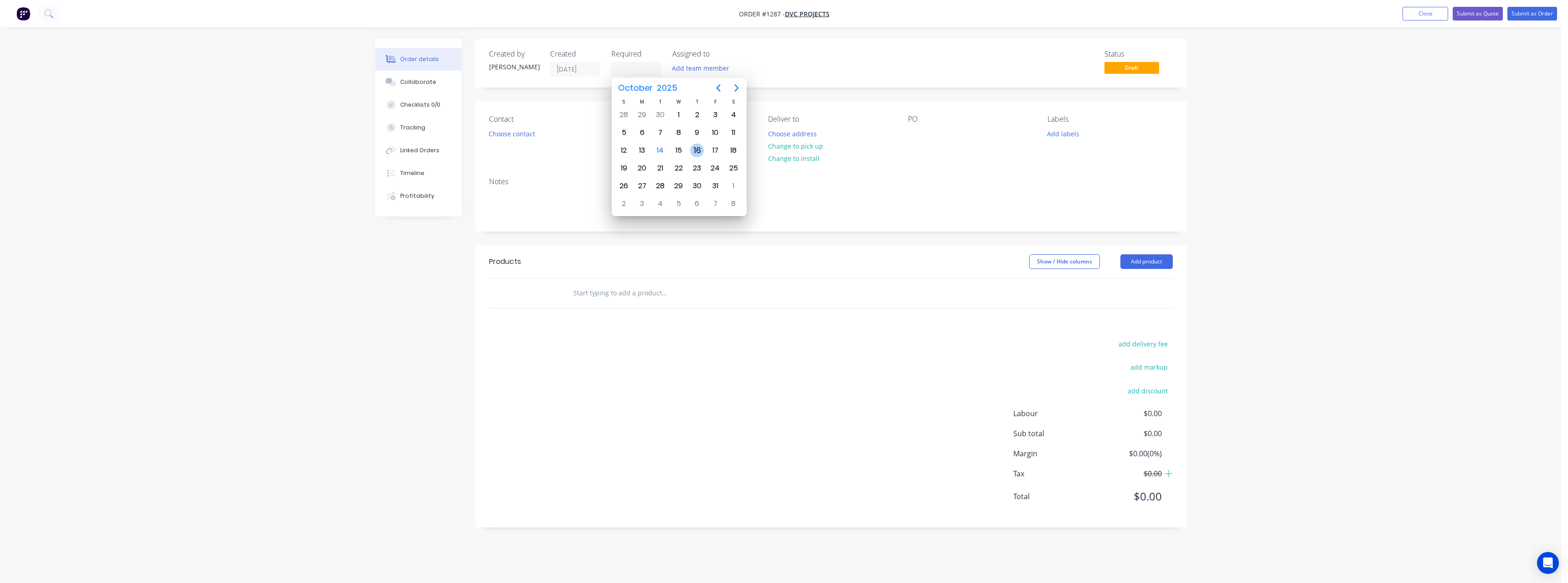
click at [699, 150] on div "16" at bounding box center [697, 150] width 13 height 13
type input "[DATE]"
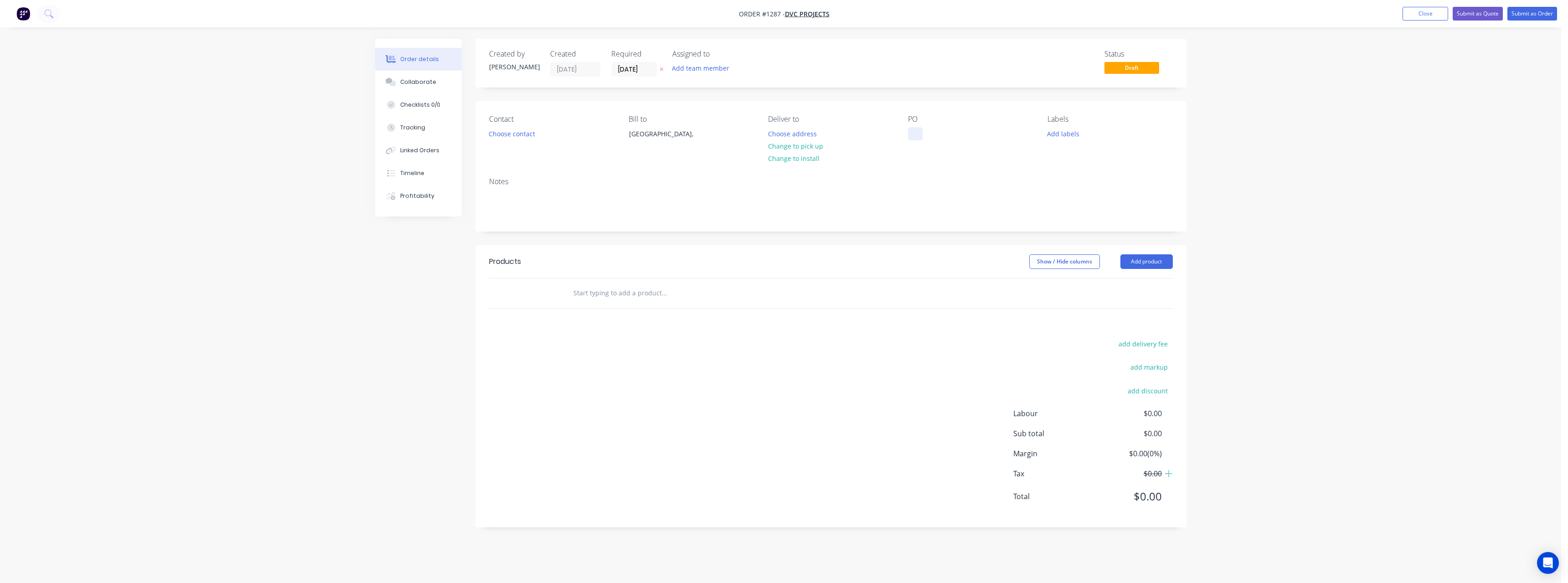
click at [920, 132] on div at bounding box center [915, 134] width 15 height 13
click at [1060, 135] on button "Add labels" at bounding box center [1063, 133] width 42 height 12
click at [584, 293] on input "text" at bounding box center [664, 293] width 183 height 18
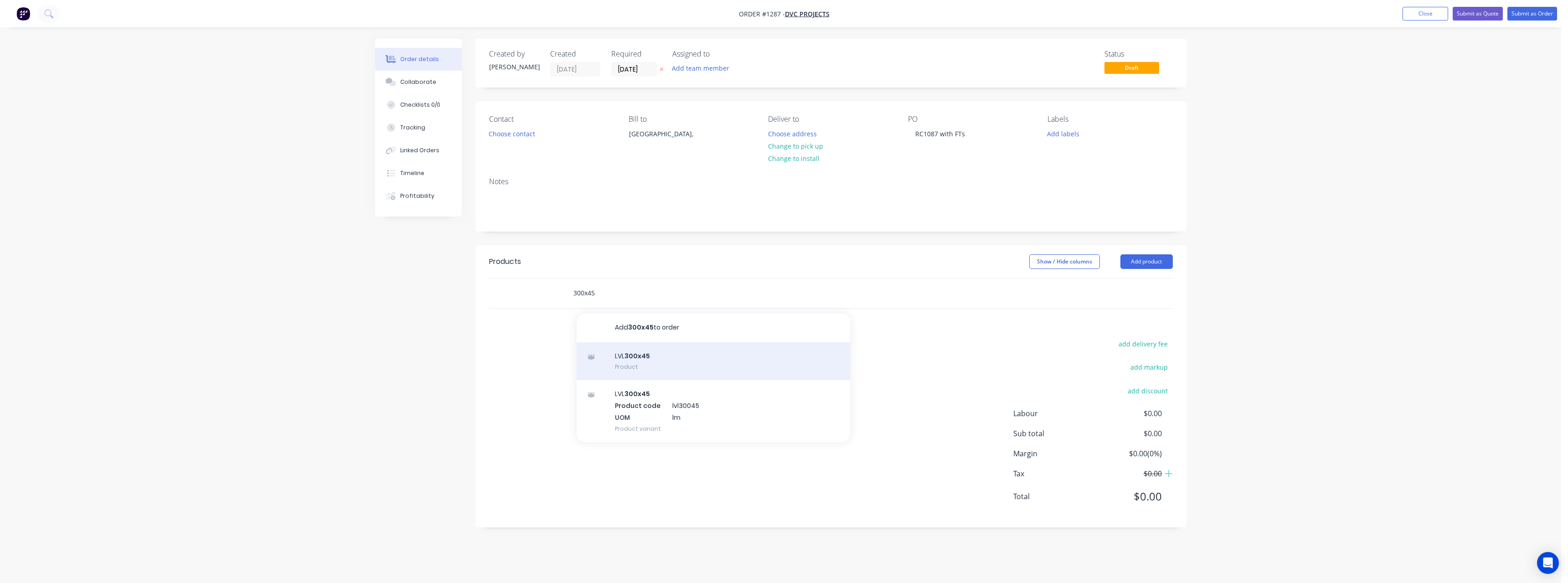
type input "300x45"
click at [641, 359] on div "LVL 300x45 Product" at bounding box center [713, 361] width 273 height 38
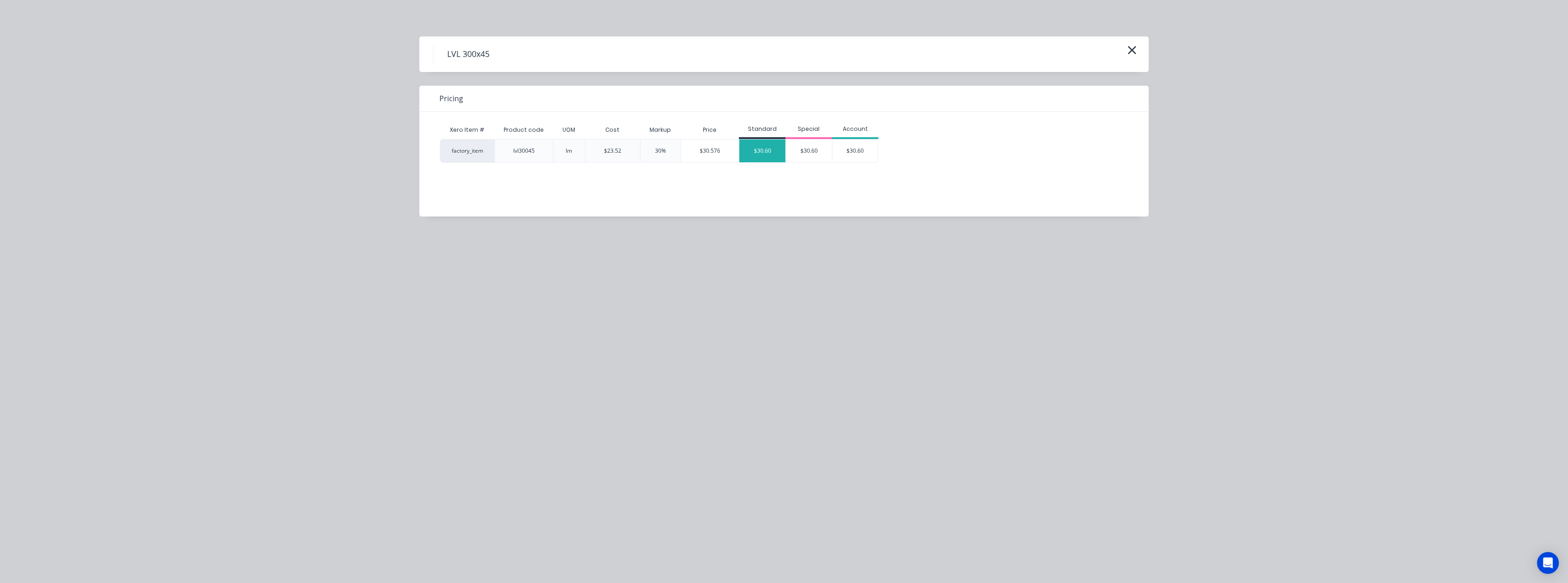
click at [761, 144] on div "$30.60" at bounding box center [763, 150] width 46 height 23
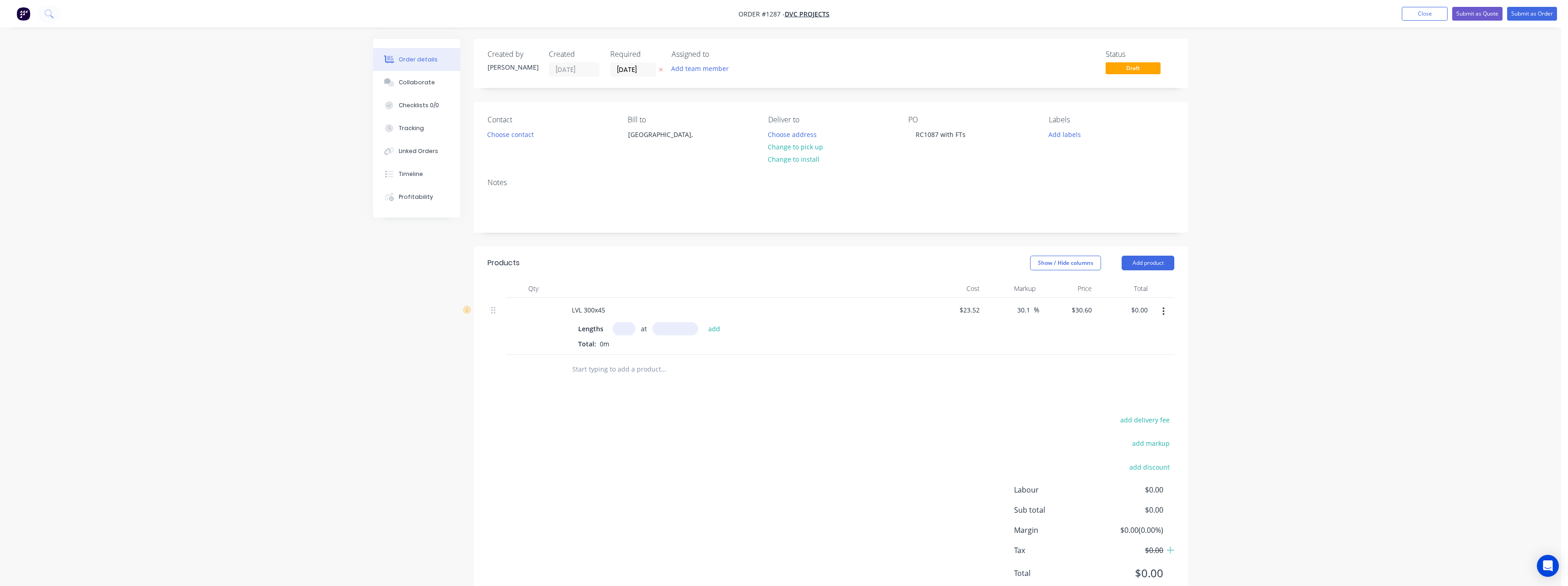
click at [626, 329] on input "text" at bounding box center [624, 328] width 23 height 13
type input "2"
type input "3500"
click at [704, 322] on button "add" at bounding box center [714, 328] width 21 height 12
type input "$214.20"
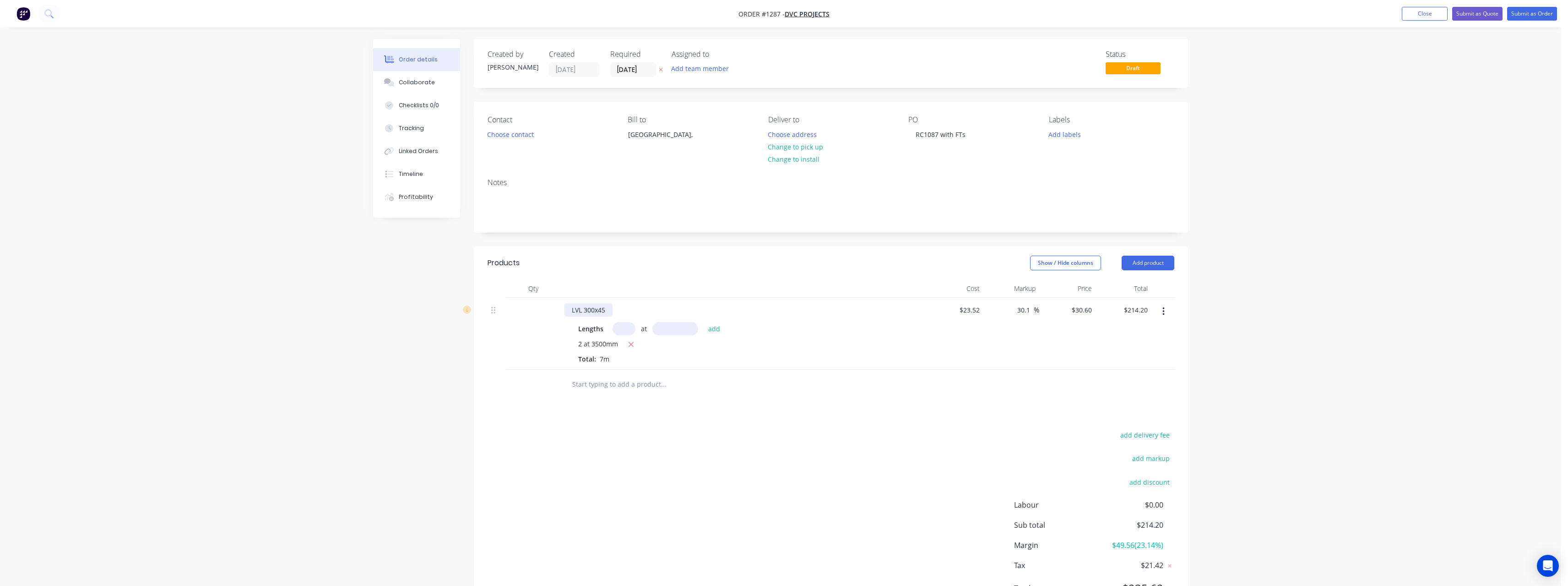
click at [610, 313] on div "LVL 300x45" at bounding box center [588, 310] width 48 height 13
click at [1517, 15] on button "Submit as Order" at bounding box center [1532, 13] width 50 height 13
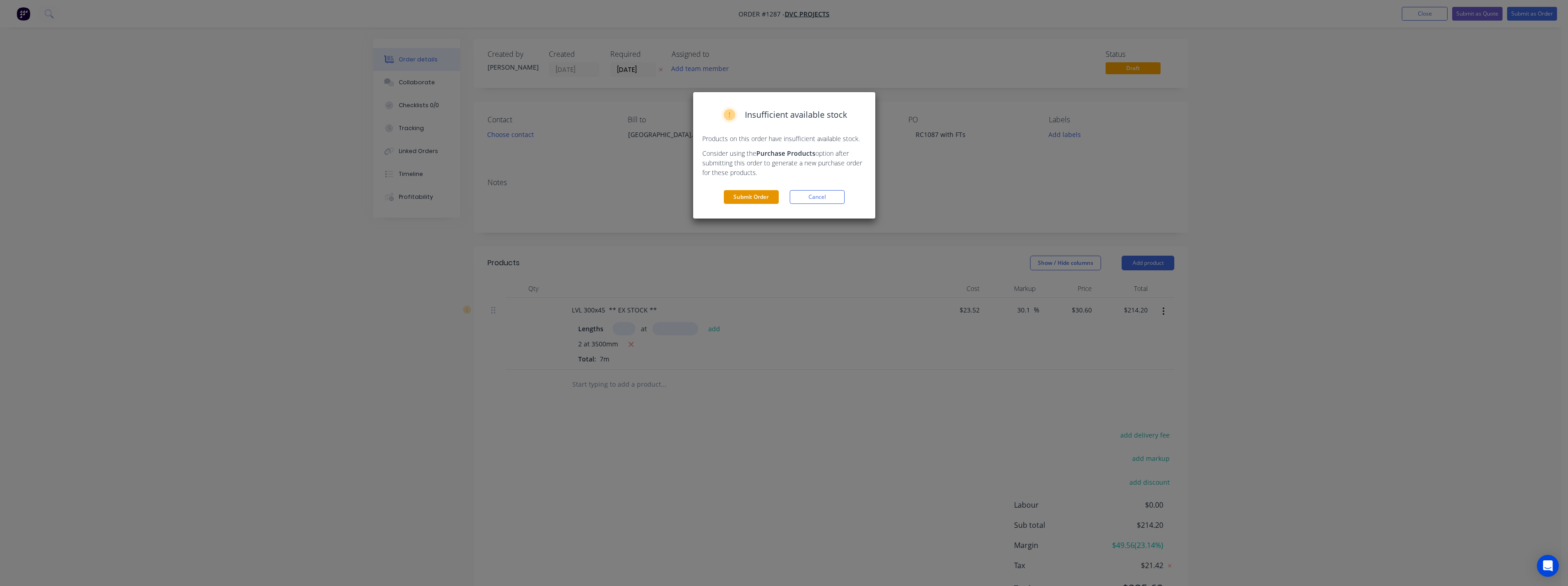
click at [757, 196] on button "Submit Order" at bounding box center [751, 197] width 55 height 13
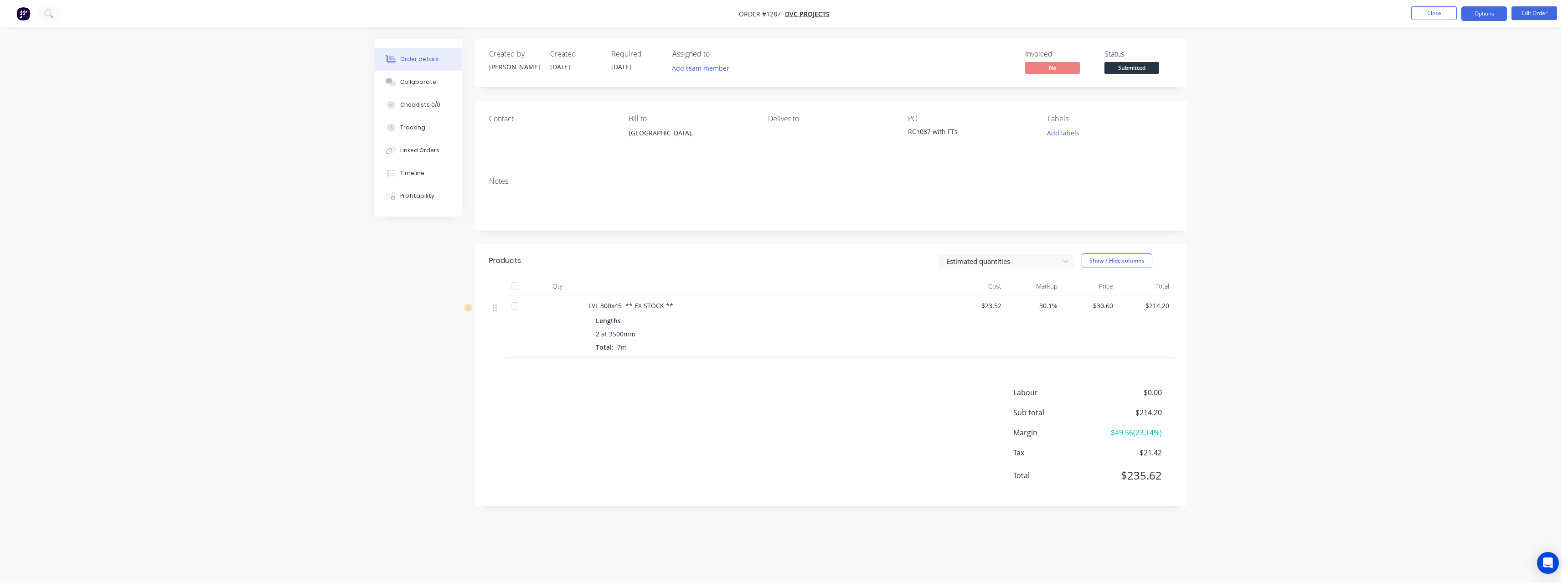
click at [1474, 15] on button "Options" at bounding box center [1484, 13] width 46 height 15
click at [1460, 104] on div "Work Order" at bounding box center [1457, 110] width 84 height 13
click at [1441, 92] on div "Without pricing" at bounding box center [1457, 92] width 84 height 13
